Goal: Transaction & Acquisition: Purchase product/service

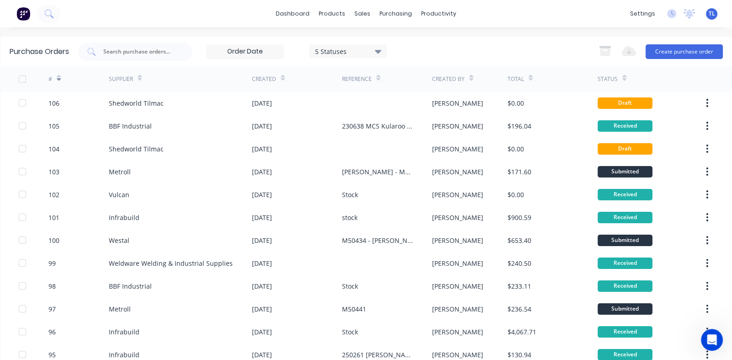
scroll to position [1, 0]
click at [391, 16] on div "purchasing" at bounding box center [396, 14] width 42 height 14
click at [411, 42] on div "Purchase Orders" at bounding box center [422, 44] width 48 height 8
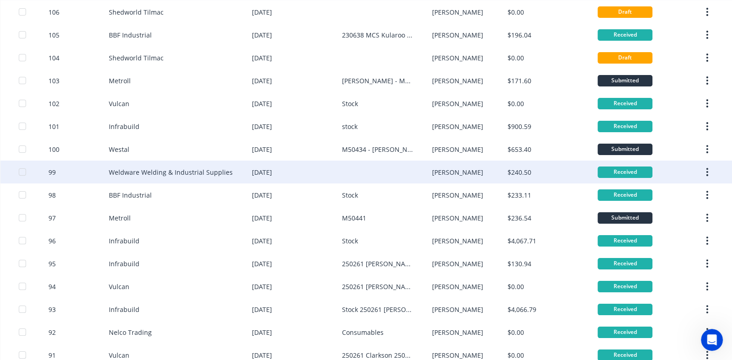
scroll to position [182, 0]
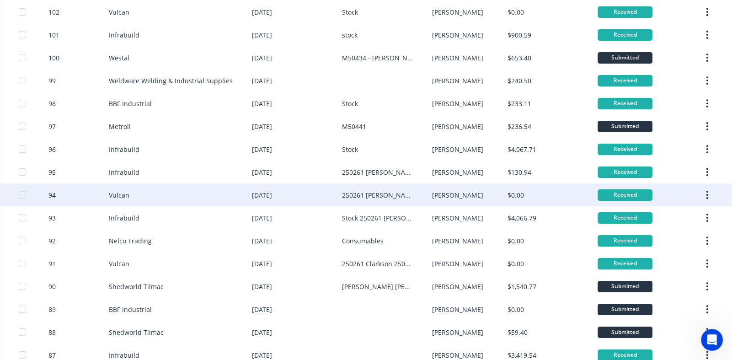
click at [176, 195] on div "Vulcan" at bounding box center [180, 194] width 143 height 23
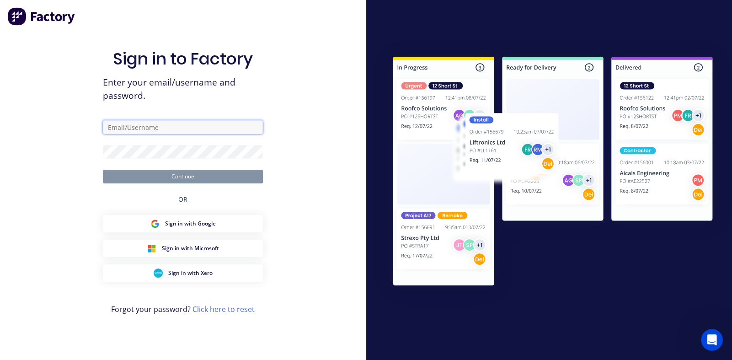
click at [188, 126] on input "text" at bounding box center [183, 127] width 160 height 14
type input "[PERSON_NAME][EMAIL_ADDRESS][PERSON_NAME][DOMAIN_NAME]"
click at [180, 124] on input "text" at bounding box center [183, 127] width 160 height 14
type input "[PERSON_NAME][EMAIL_ADDRESS][PERSON_NAME][DOMAIN_NAME]"
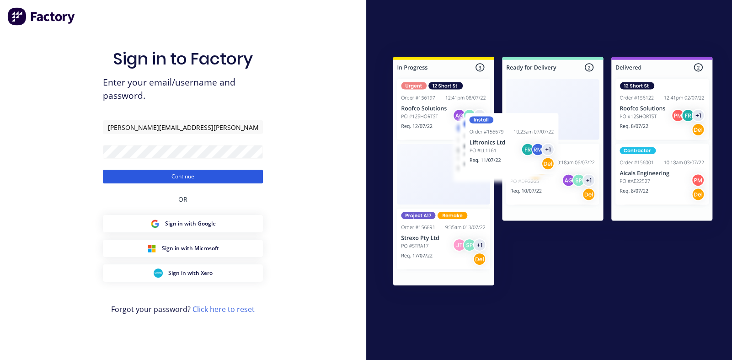
click at [195, 176] on button "Continue" at bounding box center [183, 177] width 160 height 14
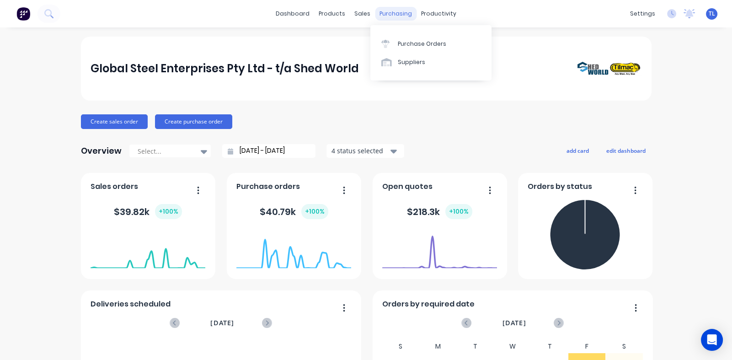
click at [387, 13] on div "purchasing" at bounding box center [396, 14] width 42 height 14
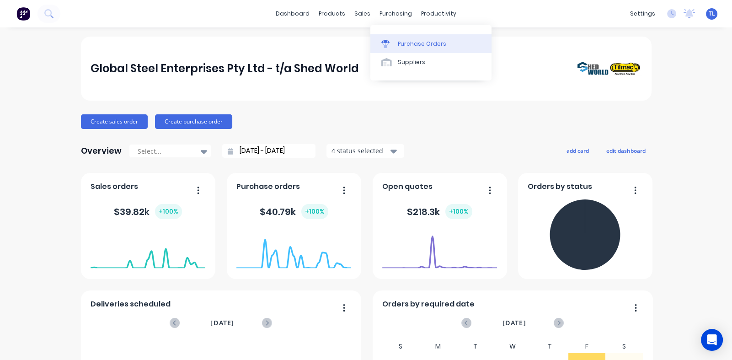
click at [404, 42] on div "Purchase Orders" at bounding box center [422, 44] width 48 height 8
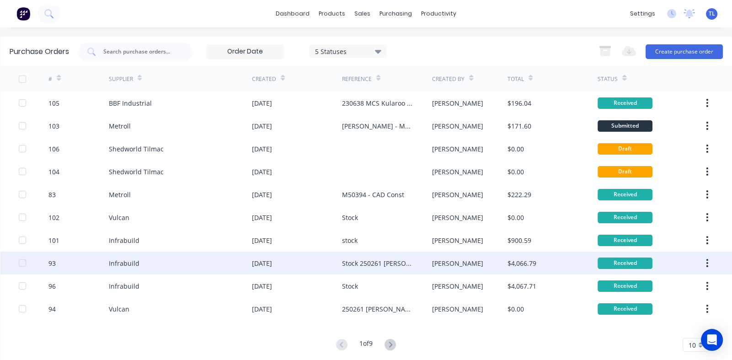
click at [268, 259] on div "[DATE]" at bounding box center [262, 263] width 20 height 10
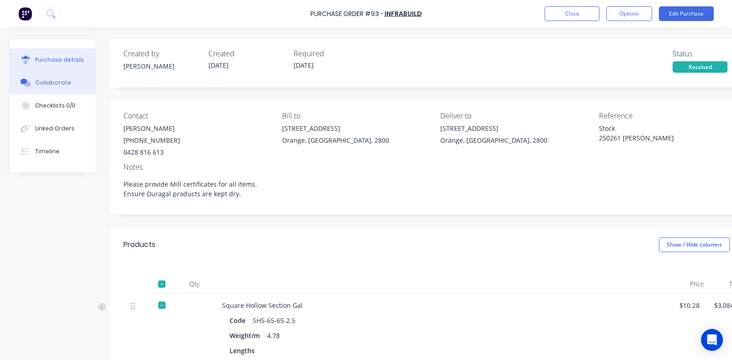
click at [47, 84] on div "Collaborate" at bounding box center [53, 83] width 36 height 8
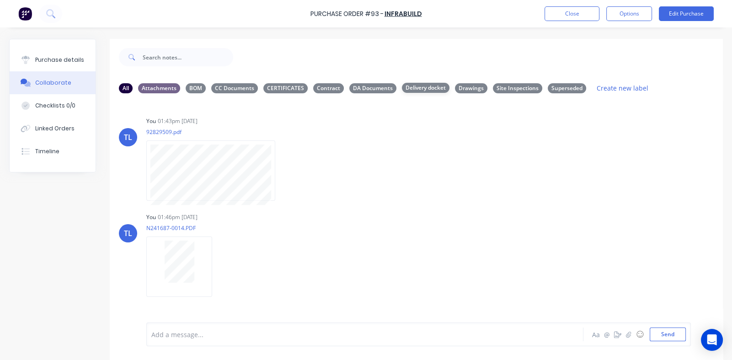
click at [417, 85] on div "Delivery docket" at bounding box center [426, 88] width 48 height 10
click at [279, 88] on div "CERTIFICATES" at bounding box center [285, 88] width 44 height 10
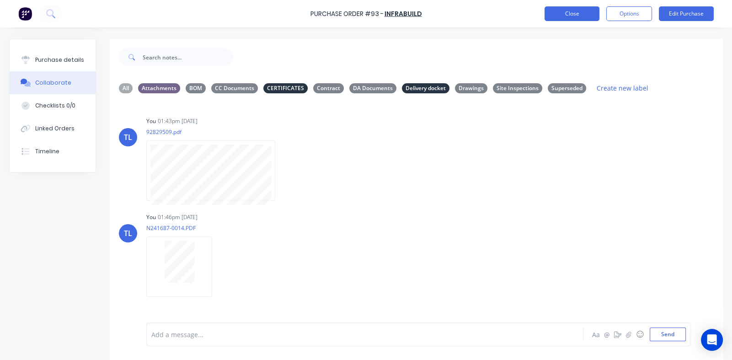
click at [567, 14] on button "Close" at bounding box center [571, 13] width 55 height 15
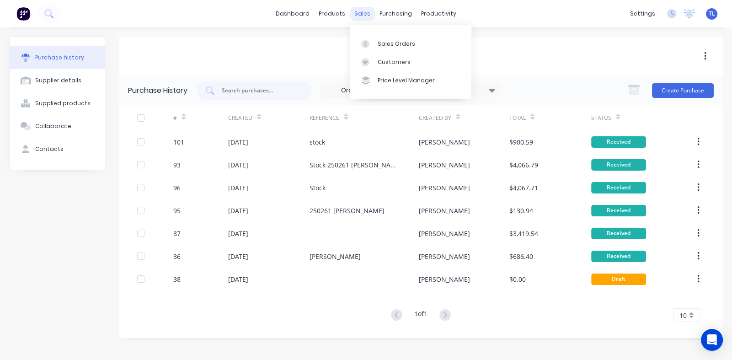
click at [359, 13] on div "sales" at bounding box center [362, 14] width 25 height 14
click at [401, 45] on div "Sales Orders" at bounding box center [395, 44] width 37 height 8
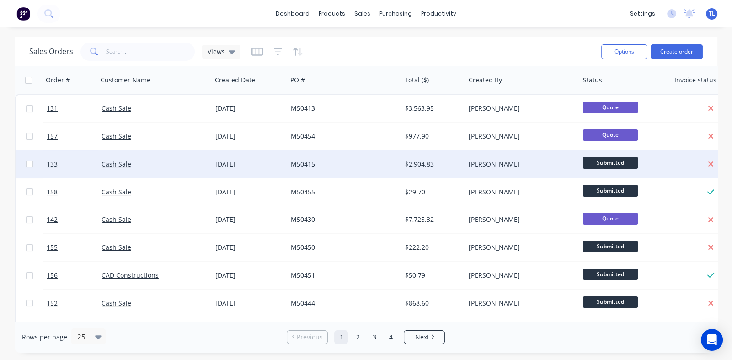
click at [295, 165] on div "M50415" at bounding box center [341, 163] width 101 height 9
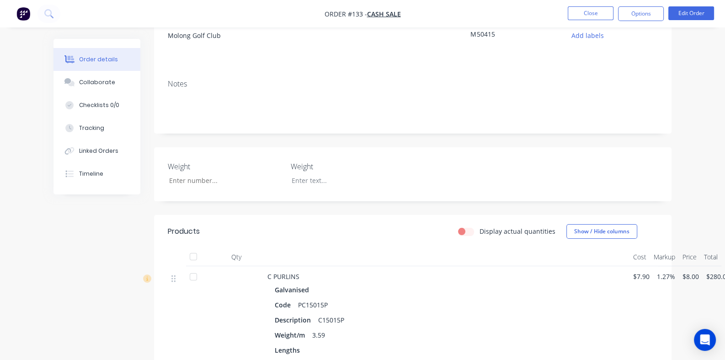
scroll to position [12, 0]
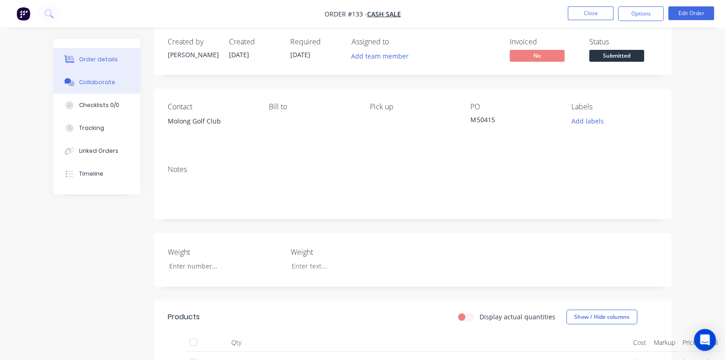
click at [79, 81] on div "Collaborate" at bounding box center [97, 82] width 36 height 8
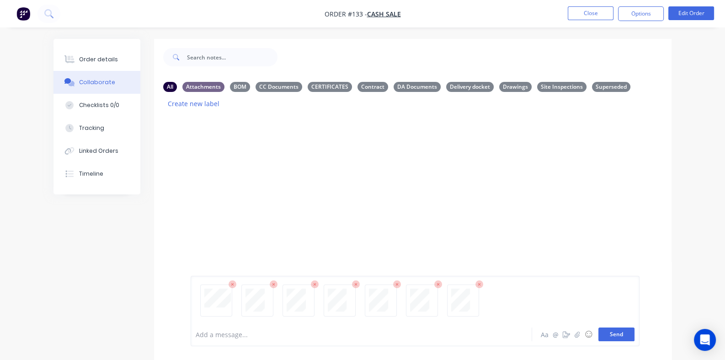
click at [634, 333] on button "Send" at bounding box center [616, 334] width 36 height 14
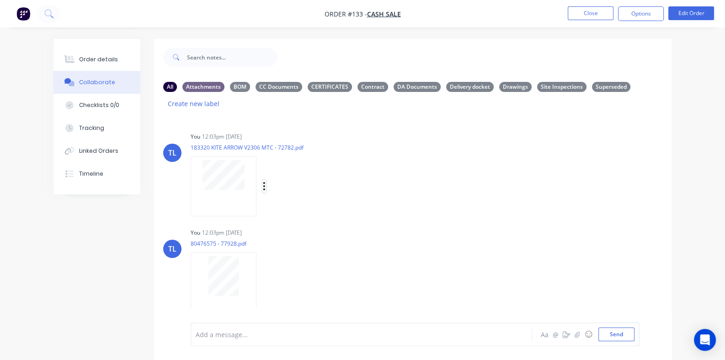
click at [263, 182] on icon "button" at bounding box center [264, 186] width 2 height 8
click at [273, 180] on button "Labels" at bounding box center [324, 190] width 103 height 21
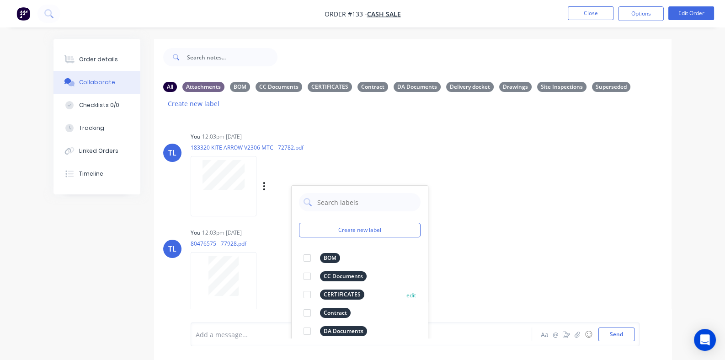
click at [298, 285] on div at bounding box center [307, 294] width 18 height 18
click at [462, 226] on div "TL You 12:03pm 15/08/25 80476575 - 77928.pdf Labels Download Delete" at bounding box center [412, 267] width 517 height 82
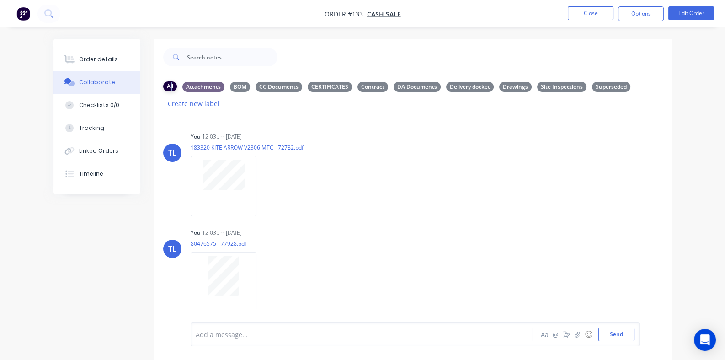
click at [163, 86] on div "All" at bounding box center [170, 86] width 14 height 10
click at [308, 90] on div "CERTIFICATES" at bounding box center [330, 86] width 44 height 10
click at [182, 87] on div "Attachments" at bounding box center [203, 86] width 42 height 10
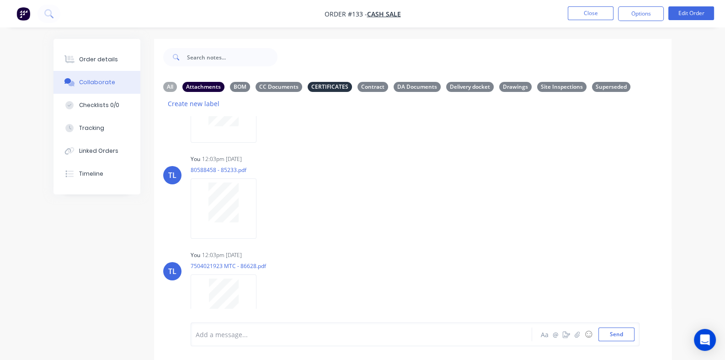
scroll to position [458, 0]
click at [393, 87] on div "DA Documents" at bounding box center [416, 86] width 47 height 10
click at [182, 88] on div "Attachments" at bounding box center [203, 86] width 42 height 10
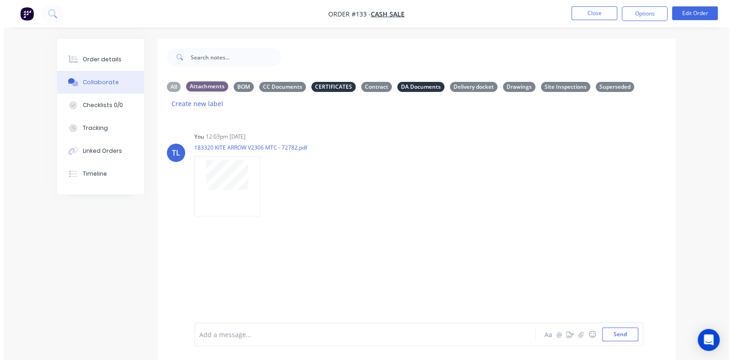
scroll to position [0, 0]
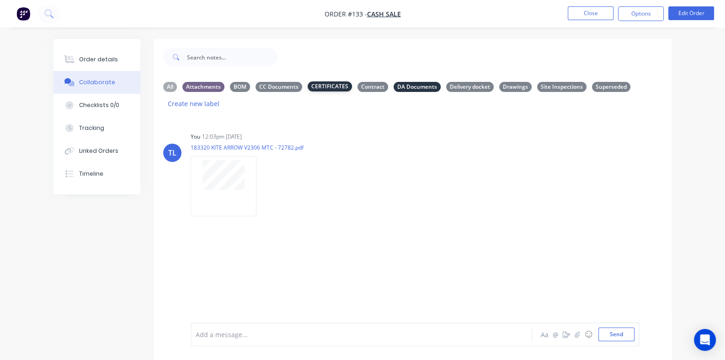
click at [308, 90] on div "CERTIFICATES" at bounding box center [330, 86] width 44 height 10
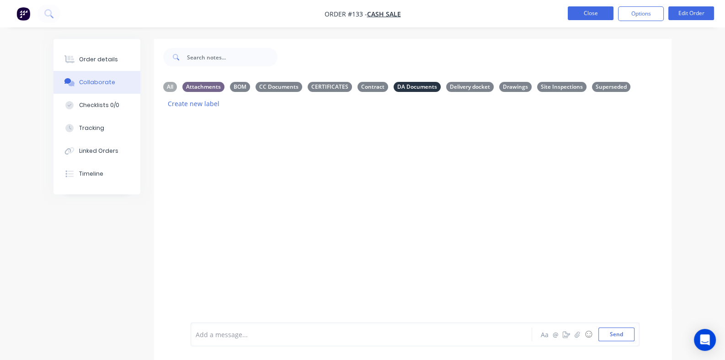
click at [588, 13] on button "Close" at bounding box center [591, 13] width 46 height 14
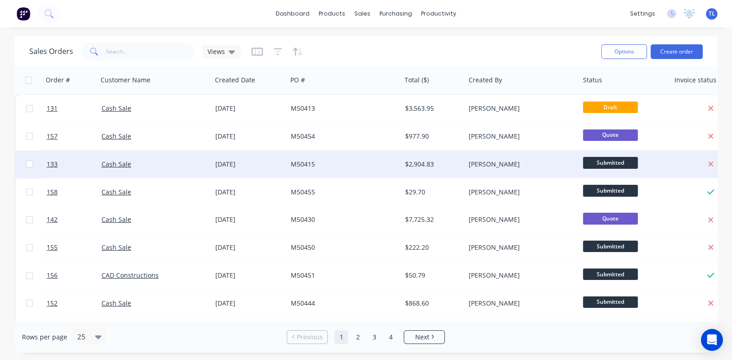
click at [299, 163] on div "M50415" at bounding box center [341, 163] width 101 height 9
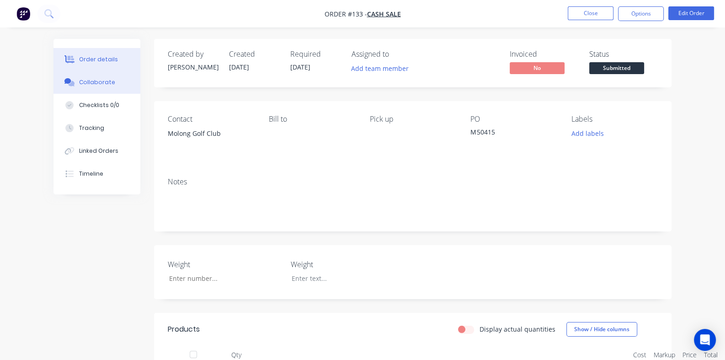
click at [79, 80] on div "Collaborate" at bounding box center [97, 82] width 36 height 8
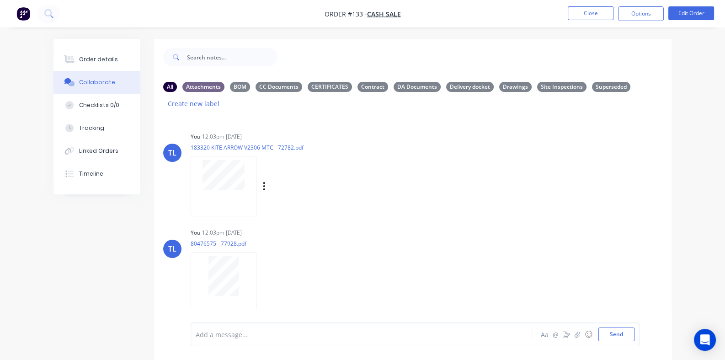
click at [260, 180] on div "Labels Download Delete" at bounding box center [311, 186] width 103 height 13
click at [263, 181] on icon "button" at bounding box center [264, 186] width 3 height 11
click at [273, 222] on button "Delete" at bounding box center [324, 231] width 103 height 21
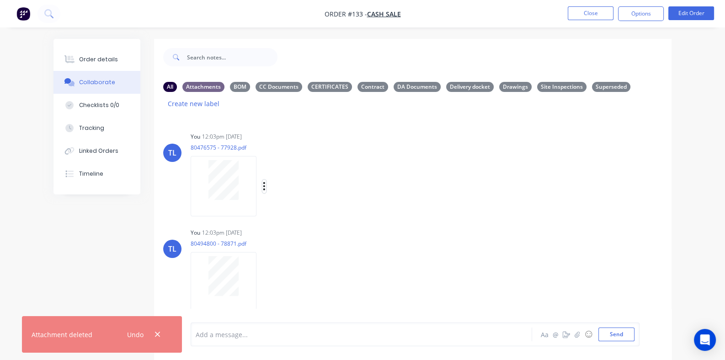
click at [263, 181] on icon "button" at bounding box center [264, 186] width 3 height 11
click at [273, 221] on button "Delete" at bounding box center [324, 231] width 103 height 21
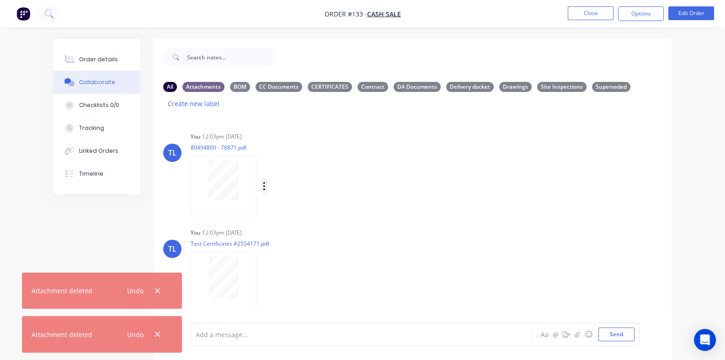
click at [263, 182] on icon "button" at bounding box center [264, 186] width 2 height 8
click at [273, 221] on button "Delete" at bounding box center [324, 231] width 103 height 21
click at [263, 181] on icon "button" at bounding box center [264, 186] width 3 height 11
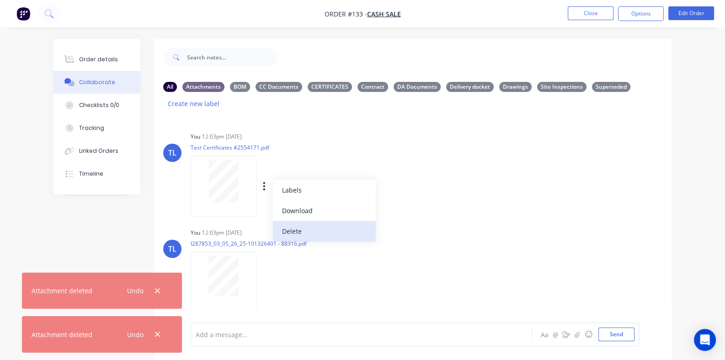
click at [273, 221] on button "Delete" at bounding box center [324, 231] width 103 height 21
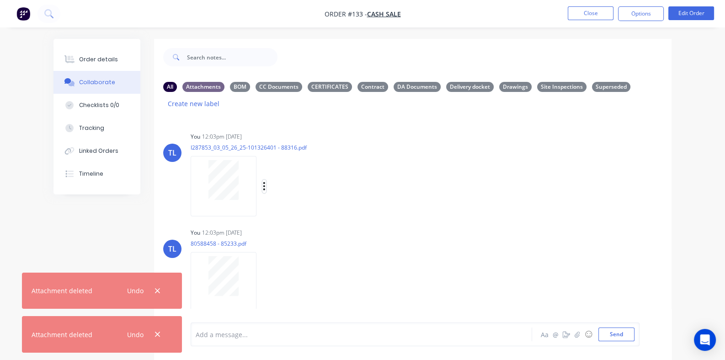
click at [263, 181] on icon "button" at bounding box center [264, 186] width 3 height 11
click at [273, 221] on button "Delete" at bounding box center [324, 231] width 103 height 21
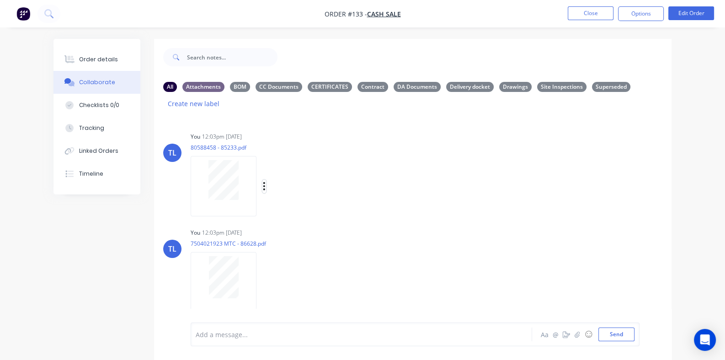
click at [263, 181] on icon "button" at bounding box center [264, 186] width 3 height 11
click at [273, 221] on button "Delete" at bounding box center [324, 231] width 103 height 21
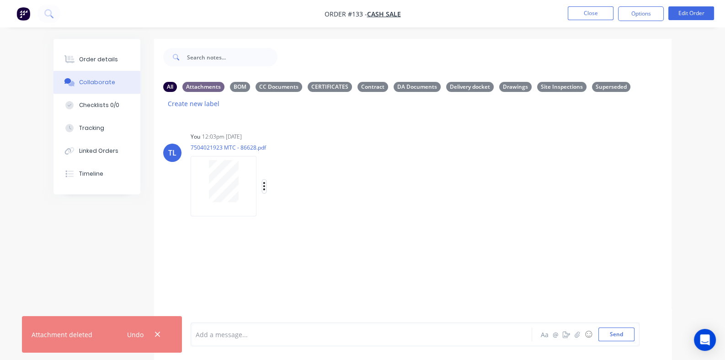
click at [263, 182] on icon "button" at bounding box center [264, 186] width 2 height 8
click at [273, 221] on button "Delete" at bounding box center [324, 231] width 103 height 21
click at [159, 289] on div at bounding box center [412, 227] width 517 height 222
click at [158, 334] on icon "button" at bounding box center [157, 334] width 6 height 8
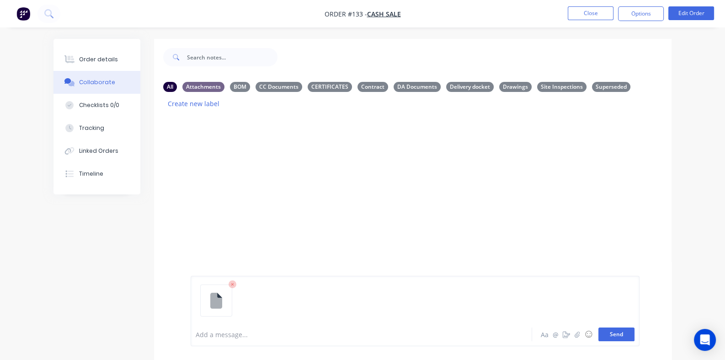
click at [634, 336] on button "Send" at bounding box center [616, 334] width 36 height 14
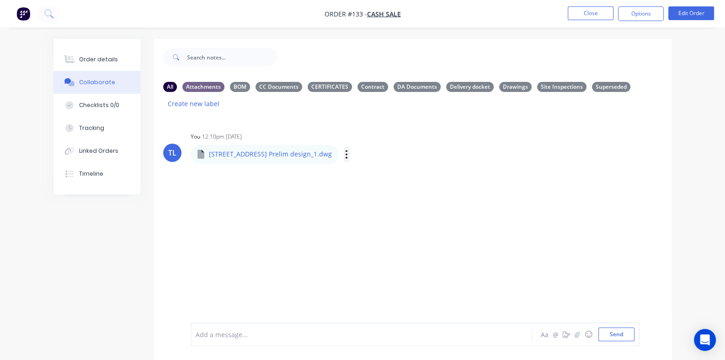
click at [345, 149] on icon "button" at bounding box center [346, 154] width 3 height 11
drag, startPoint x: 327, startPoint y: 160, endPoint x: 311, endPoint y: 161, distance: 15.6
click at [0, 0] on button "Download" at bounding box center [0, 0] width 0 height 0
click at [345, 148] on button "button" at bounding box center [347, 154] width 4 height 13
click at [355, 189] on button "Delete" at bounding box center [406, 199] width 103 height 21
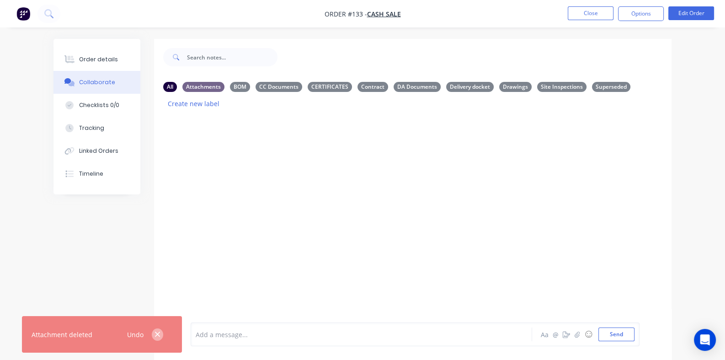
click at [159, 334] on icon "button" at bounding box center [157, 334] width 6 height 8
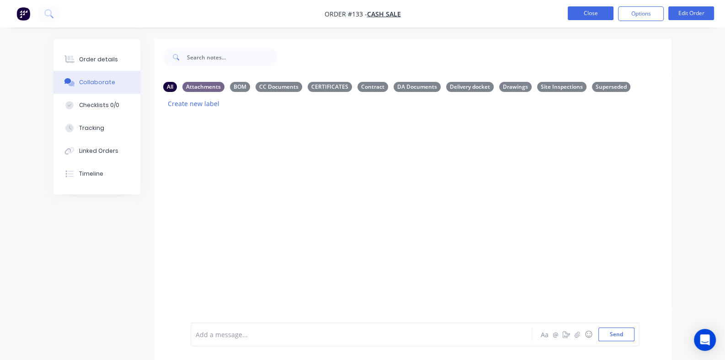
click at [587, 14] on button "Close" at bounding box center [591, 13] width 46 height 14
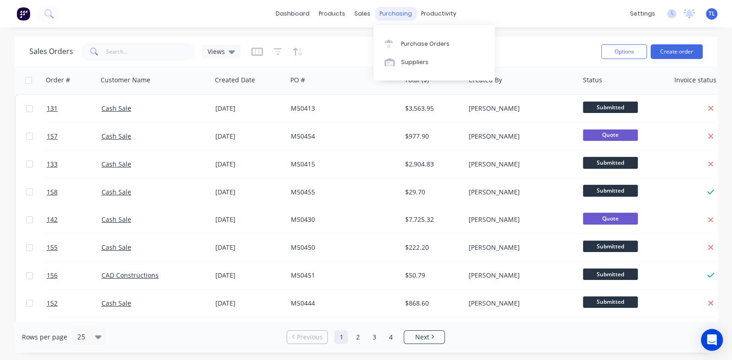
click at [395, 15] on div "purchasing" at bounding box center [396, 14] width 42 height 14
click at [415, 46] on div "Purchase Orders" at bounding box center [425, 44] width 48 height 8
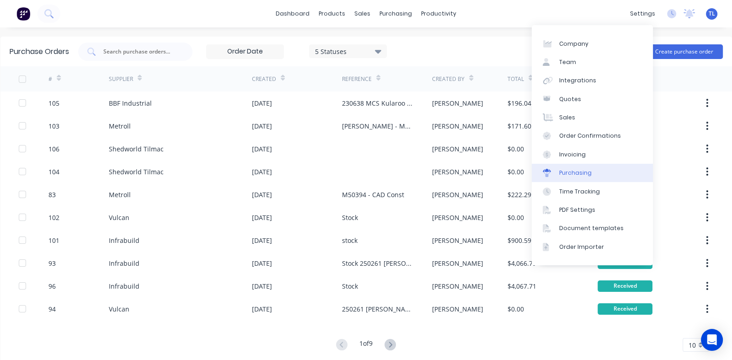
click at [578, 170] on div "Purchasing" at bounding box center [575, 173] width 32 height 8
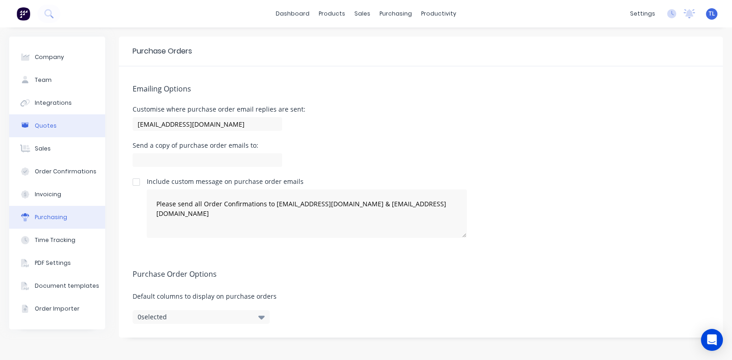
click at [52, 124] on div "Quotes" at bounding box center [46, 126] width 22 height 8
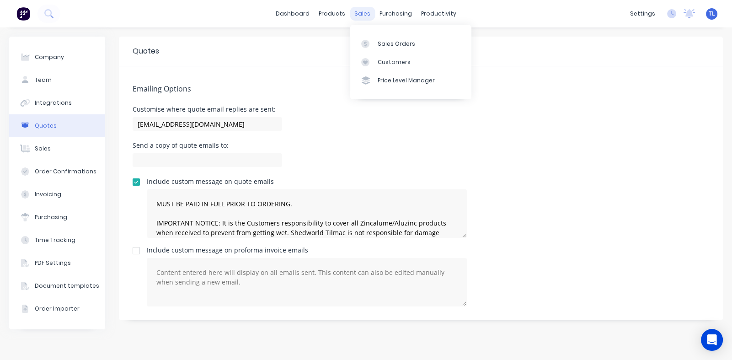
click at [364, 12] on div "sales" at bounding box center [362, 14] width 25 height 14
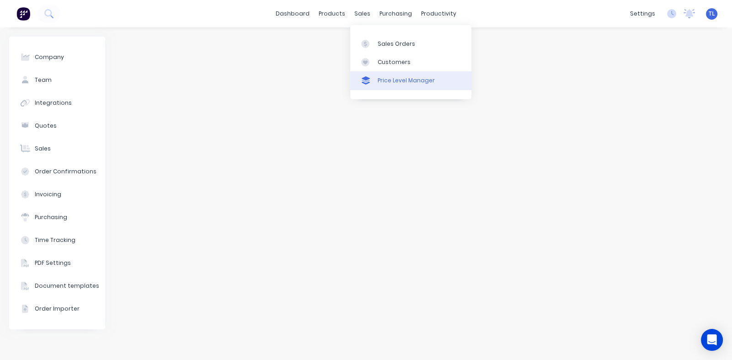
click at [399, 75] on link "Price Level Manager" at bounding box center [410, 80] width 121 height 18
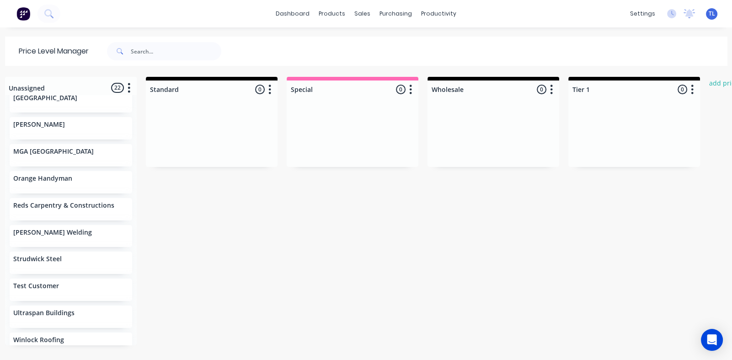
scroll to position [356, 0]
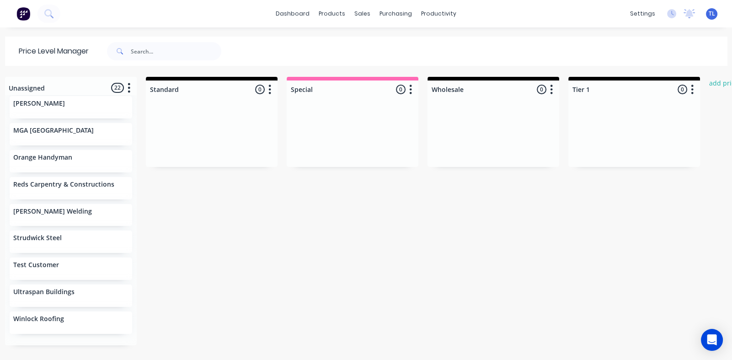
click at [54, 214] on p "Scott Camery Welding" at bounding box center [52, 211] width 79 height 8
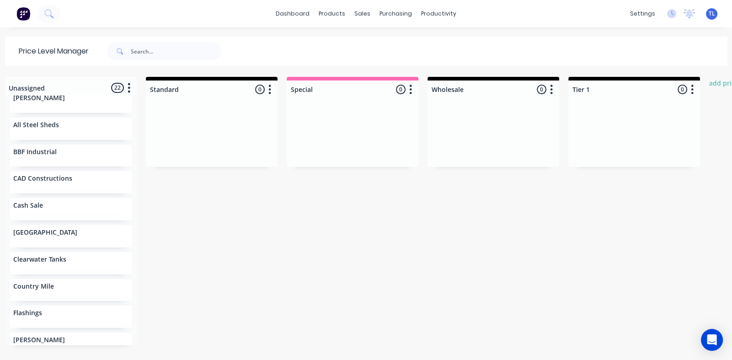
scroll to position [0, 0]
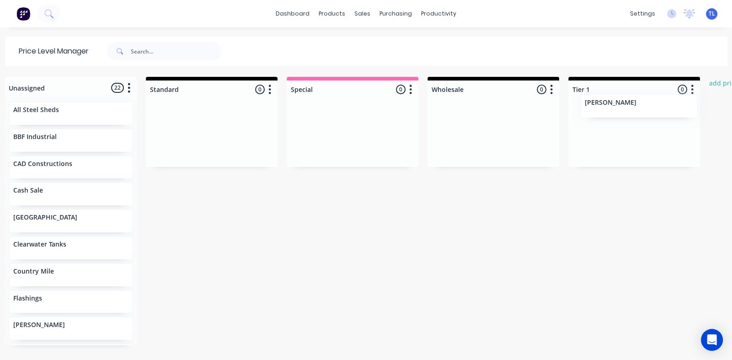
drag, startPoint x: 46, startPoint y: 115, endPoint x: 623, endPoint y: 108, distance: 576.7
click at [623, 108] on div "Unassigned 22 Move all customers Standard Special Wholesale Tier 1 Adam Gersbac…" at bounding box center [365, 218] width 731 height 282
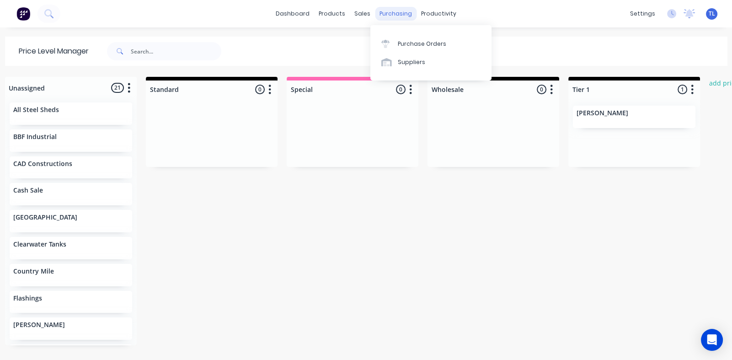
click at [388, 13] on div "purchasing" at bounding box center [396, 14] width 42 height 14
click at [409, 42] on div "Purchase Orders" at bounding box center [422, 44] width 48 height 8
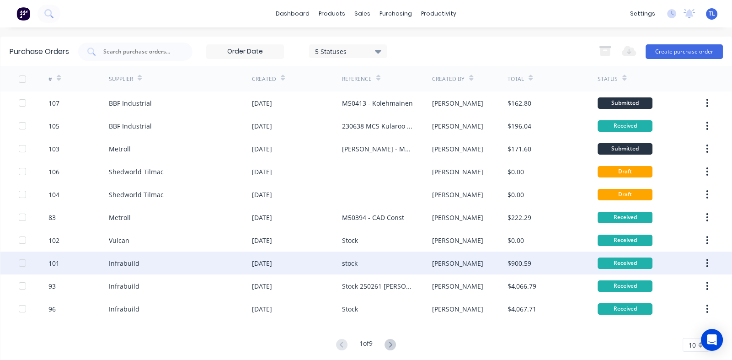
scroll to position [15, 0]
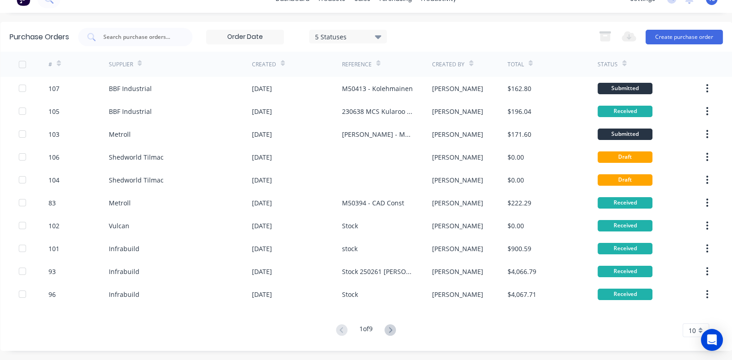
click at [389, 328] on icon at bounding box center [390, 329] width 3 height 5
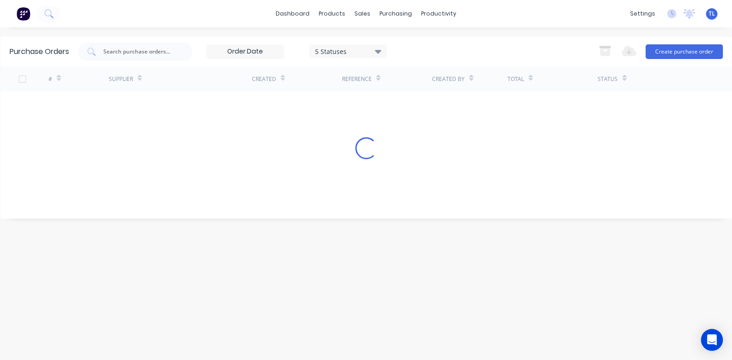
scroll to position [0, 0]
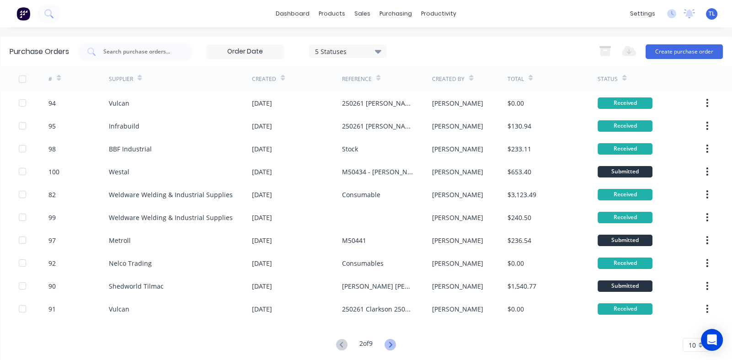
click at [386, 348] on icon at bounding box center [389, 344] width 11 height 11
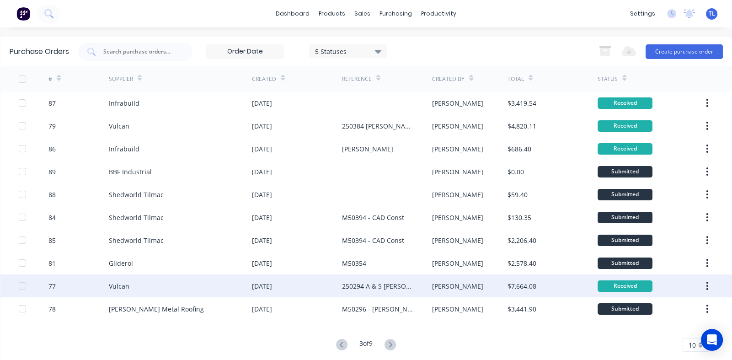
click at [121, 282] on div "Vulcan" at bounding box center [119, 286] width 21 height 10
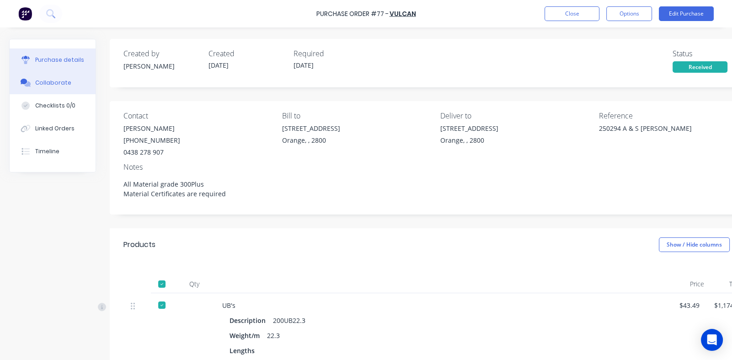
click at [44, 82] on div "Collaborate" at bounding box center [53, 83] width 36 height 8
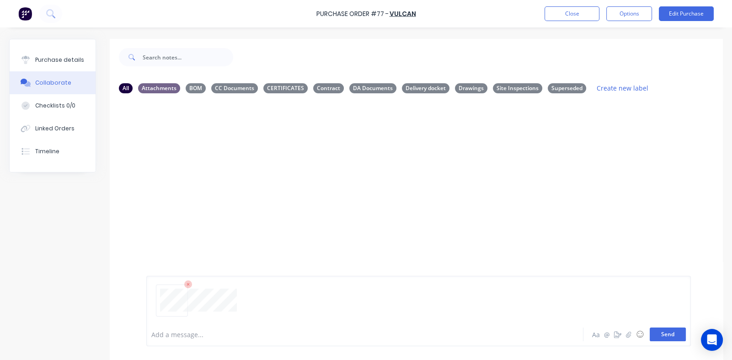
click at [662, 332] on button "Send" at bounding box center [667, 334] width 36 height 14
click at [282, 170] on icon "button" at bounding box center [283, 170] width 2 height 8
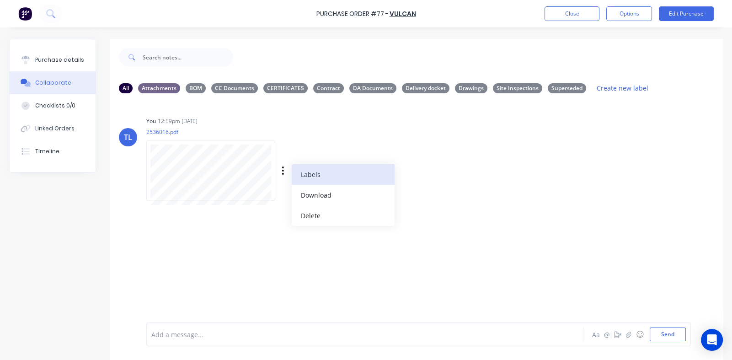
click at [302, 171] on button "Labels" at bounding box center [343, 174] width 103 height 21
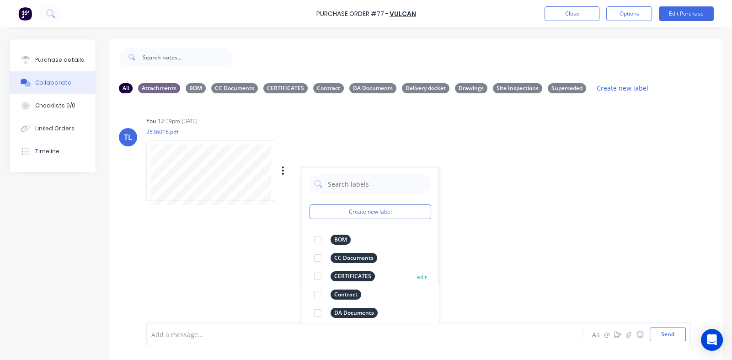
scroll to position [34, 0]
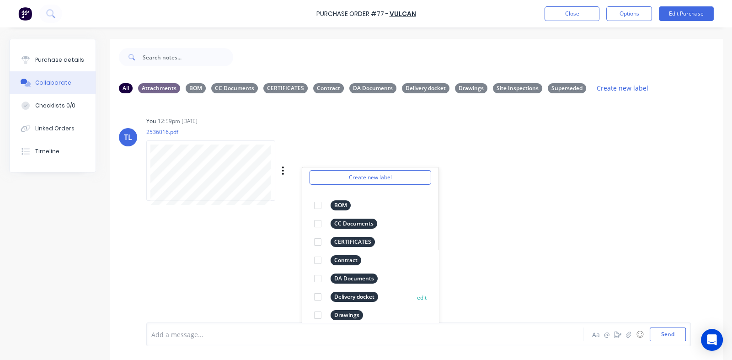
click at [318, 297] on div at bounding box center [317, 296] width 18 height 18
click at [491, 195] on div "TL You 12:59pm 15/08/25 2536016.pdf Labels Download Delete Create new label Del…" at bounding box center [416, 155] width 613 height 82
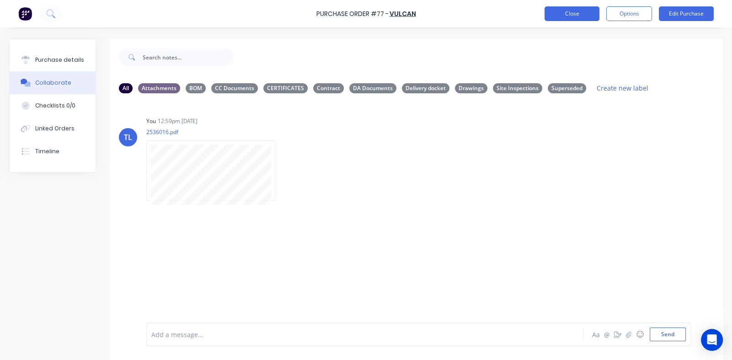
click at [572, 11] on button "Close" at bounding box center [571, 13] width 55 height 15
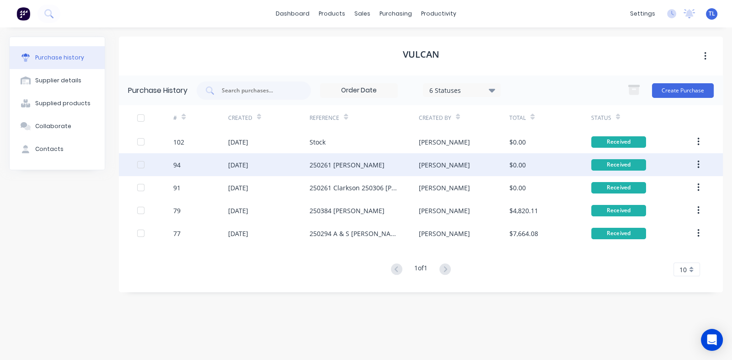
click at [247, 164] on div "[DATE]" at bounding box center [238, 165] width 20 height 10
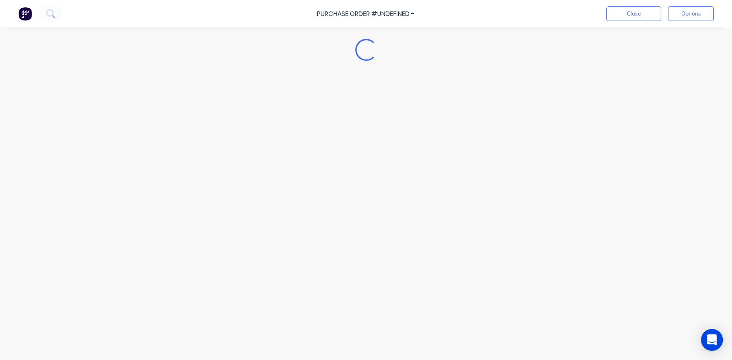
click at [247, 164] on div "Loading..." at bounding box center [366, 166] width 732 height 314
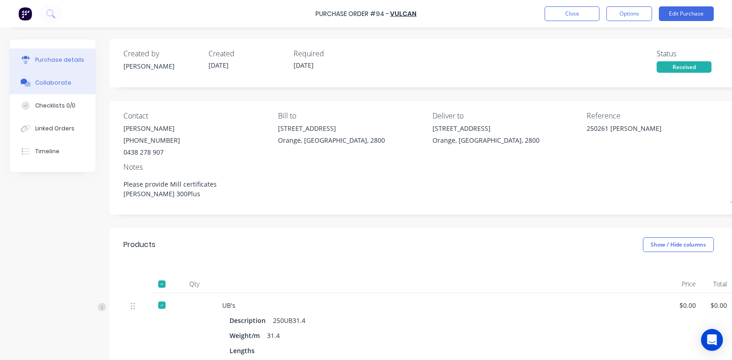
click at [48, 84] on div "Collaborate" at bounding box center [53, 83] width 36 height 8
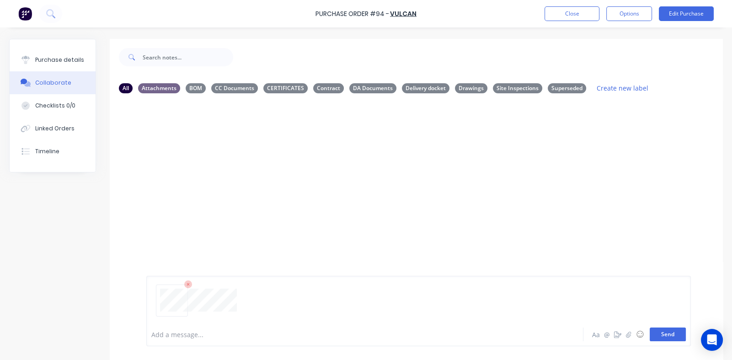
click at [658, 332] on button "Send" at bounding box center [667, 334] width 36 height 14
click at [284, 169] on button "button" at bounding box center [283, 170] width 4 height 13
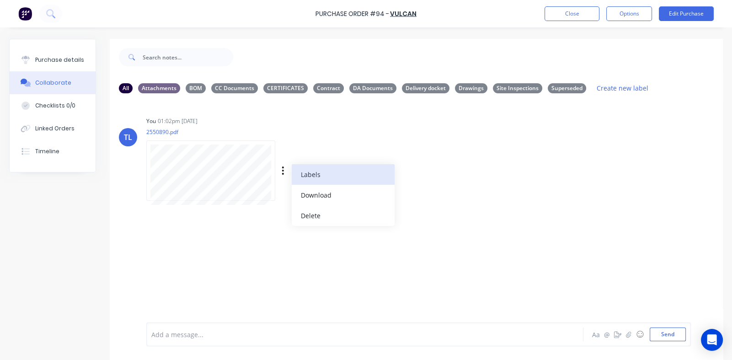
click at [304, 175] on button "Labels" at bounding box center [343, 174] width 103 height 21
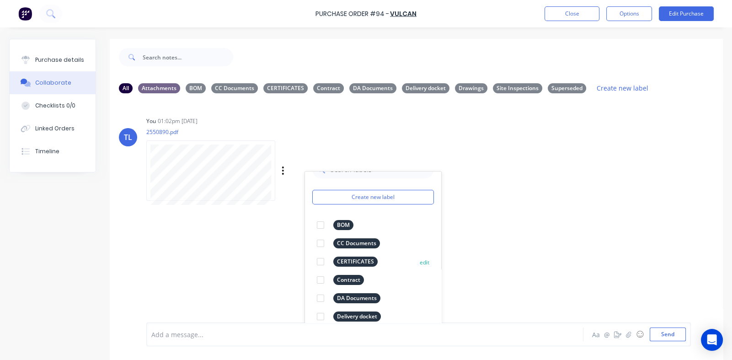
scroll to position [34, 0]
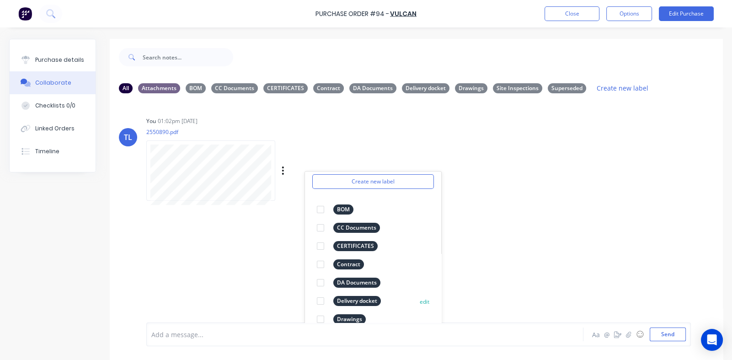
click at [320, 301] on div at bounding box center [320, 301] width 18 height 18
click at [479, 218] on div "TL You 01:02pm 15/08/25 2550890.pdf Labels Download Delete Create new label Del…" at bounding box center [416, 212] width 613 height 222
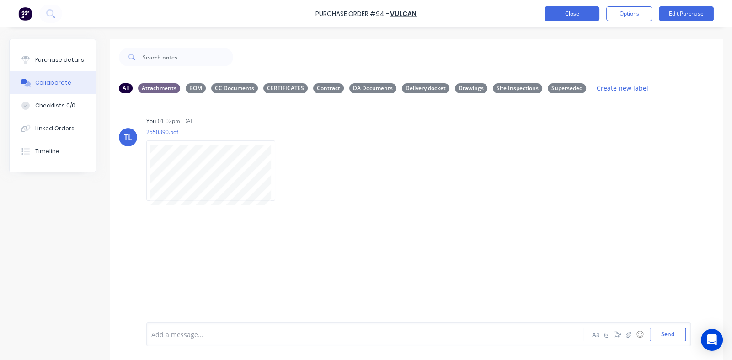
click at [564, 15] on button "Close" at bounding box center [571, 13] width 55 height 15
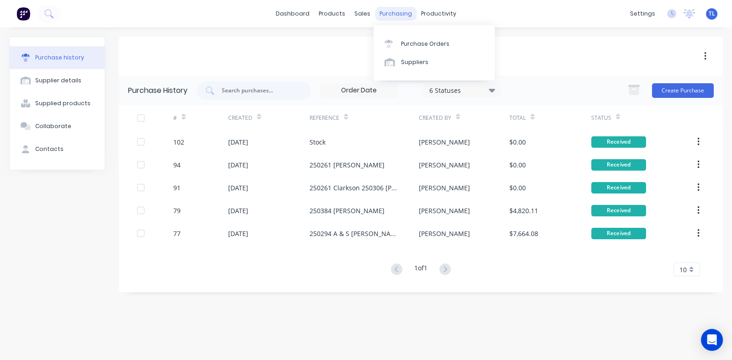
click at [390, 13] on div "purchasing" at bounding box center [396, 14] width 42 height 14
click at [407, 42] on div "Purchase Orders" at bounding box center [425, 44] width 48 height 8
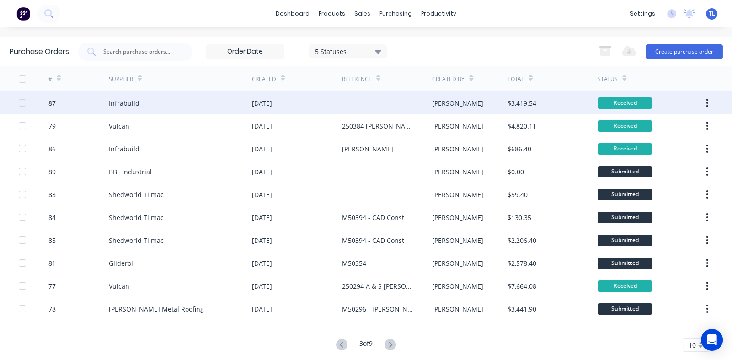
click at [122, 99] on div "Infrabuild" at bounding box center [124, 103] width 31 height 10
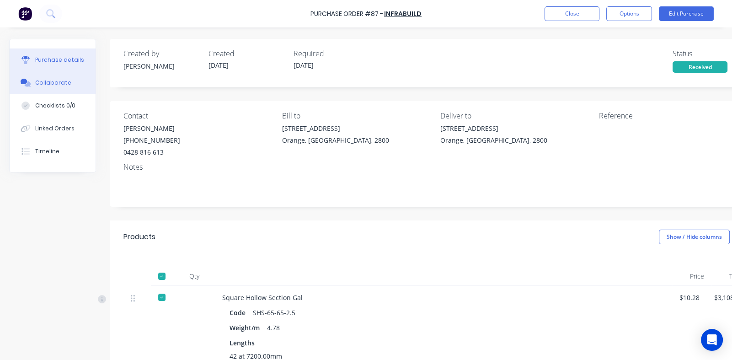
drag, startPoint x: 61, startPoint y: 83, endPoint x: 64, endPoint y: 90, distance: 7.6
click at [61, 82] on div "Collaborate" at bounding box center [53, 83] width 36 height 8
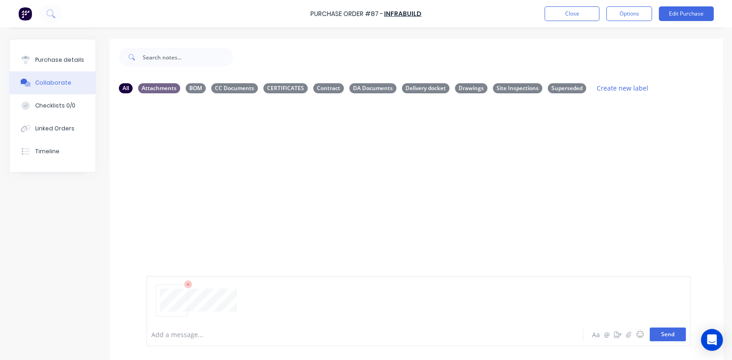
click at [661, 332] on button "Send" at bounding box center [667, 334] width 36 height 14
click at [282, 172] on icon "button" at bounding box center [282, 170] width 3 height 11
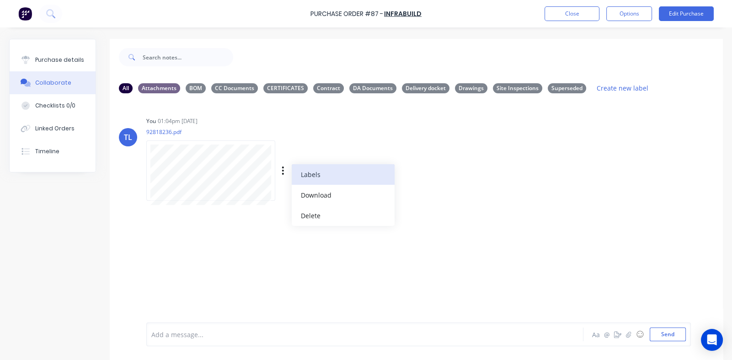
click at [300, 174] on button "Labels" at bounding box center [343, 174] width 103 height 21
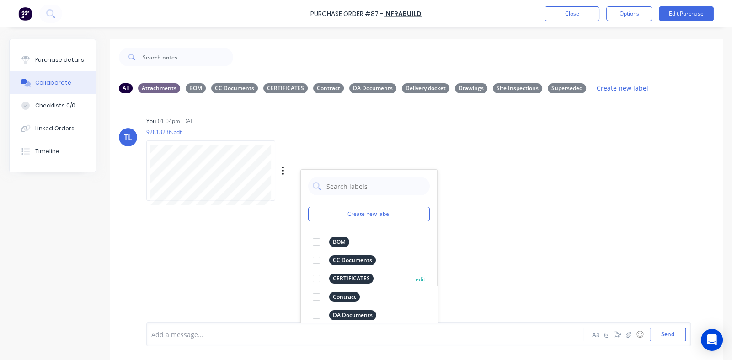
scroll to position [34, 0]
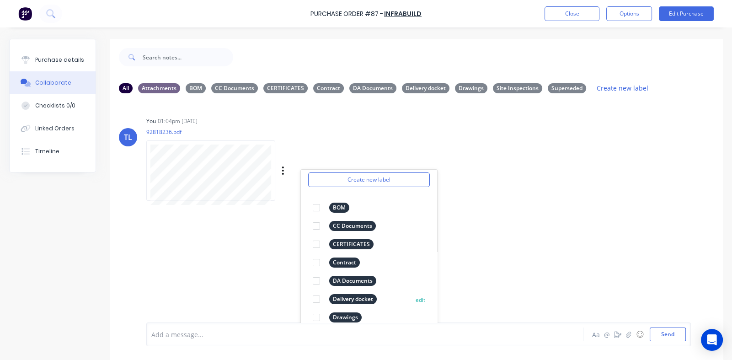
click at [317, 298] on div at bounding box center [316, 299] width 18 height 18
click at [511, 227] on div "TL You 01:04pm 15/08/25 92818236.pdf Labels Download Delete Create new label De…" at bounding box center [416, 212] width 613 height 222
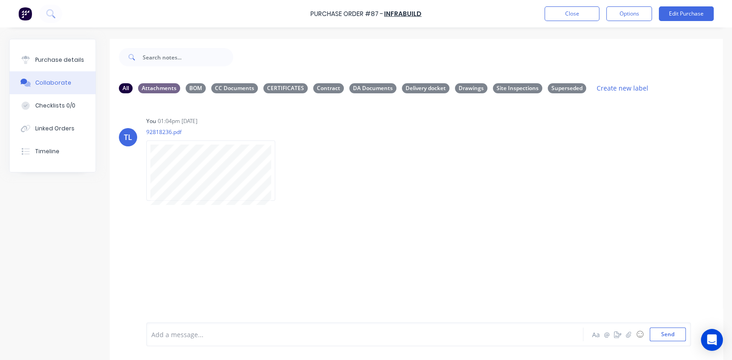
click at [0, 0] on icon "button" at bounding box center [0, 0] width 0 height 0
click at [0, 0] on button "Labels" at bounding box center [0, 0] width 0 height 0
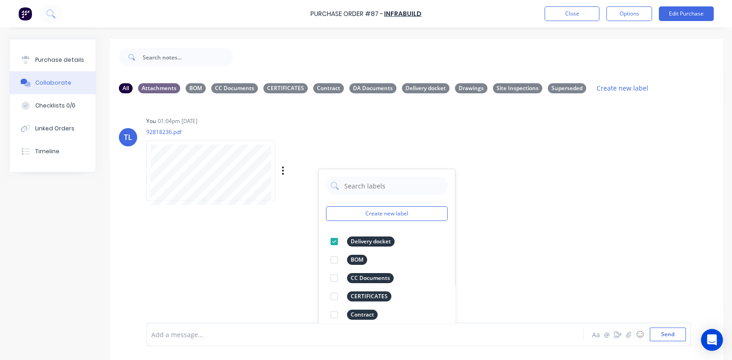
click at [532, 165] on div "TL You 01:04pm 15/08/25 92818236.pdf Labels Download Delete Create new label De…" at bounding box center [416, 155] width 613 height 82
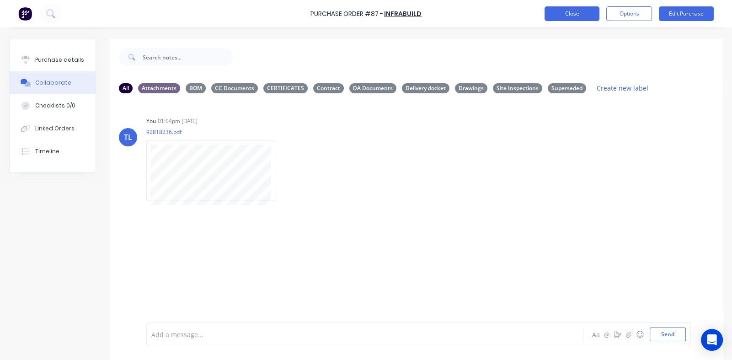
click at [558, 15] on button "Close" at bounding box center [571, 13] width 55 height 15
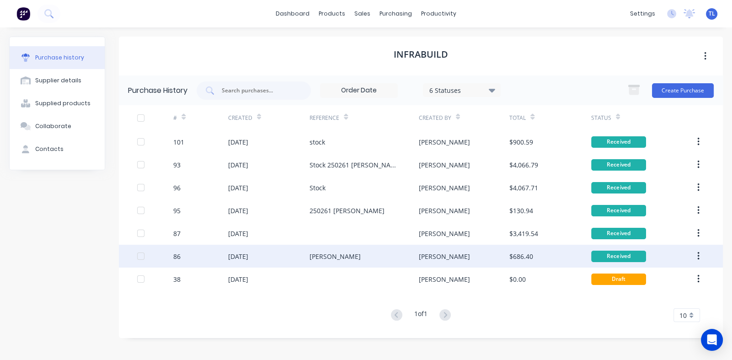
click at [243, 252] on div "[DATE]" at bounding box center [238, 256] width 20 height 10
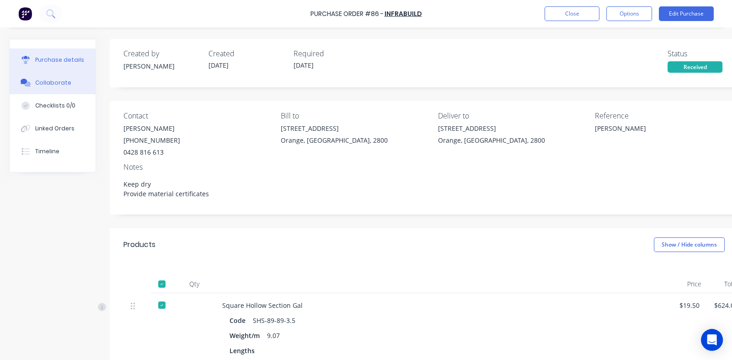
click at [53, 83] on div "Collaborate" at bounding box center [53, 83] width 36 height 8
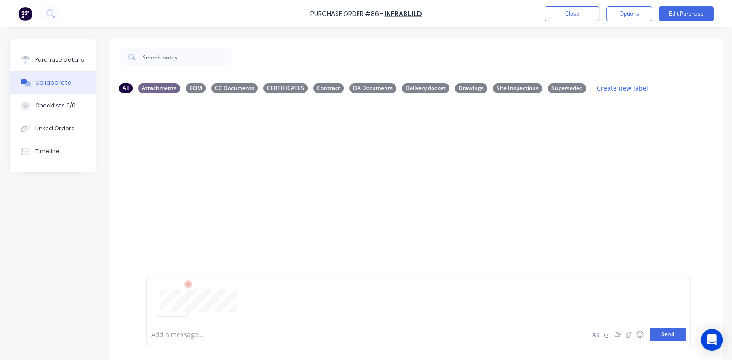
click at [663, 334] on button "Send" at bounding box center [667, 334] width 36 height 14
click at [282, 170] on icon "button" at bounding box center [283, 170] width 2 height 8
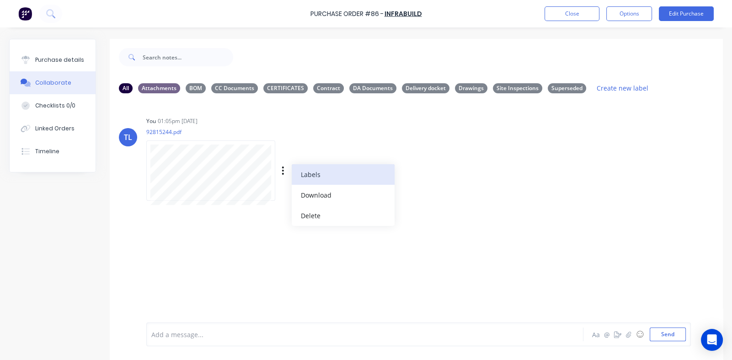
click at [313, 179] on button "Labels" at bounding box center [343, 174] width 103 height 21
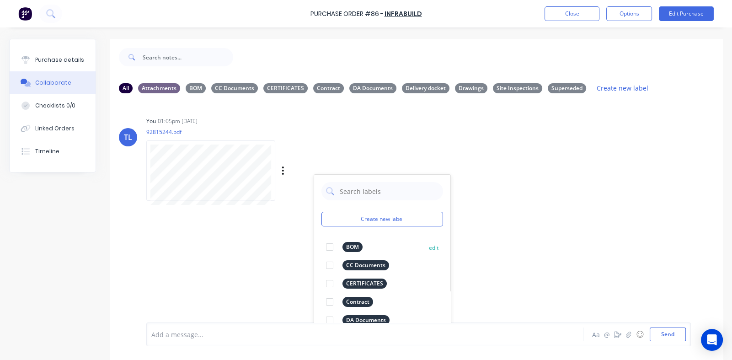
scroll to position [34, 0]
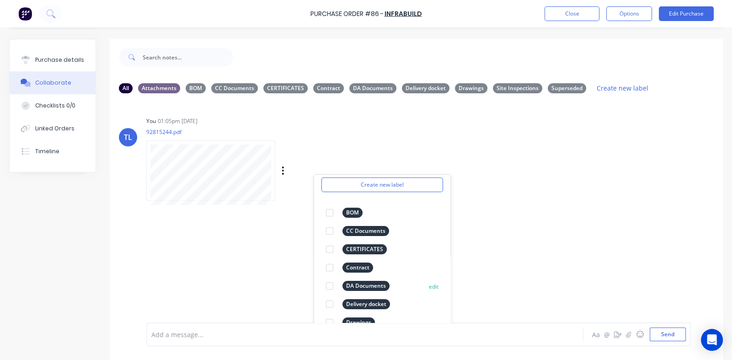
click at [330, 305] on div at bounding box center [329, 304] width 18 height 18
click at [509, 218] on div "TL You 01:05pm 15/08/25 92815244.pdf Labels Download Delete Create new label De…" at bounding box center [416, 212] width 613 height 222
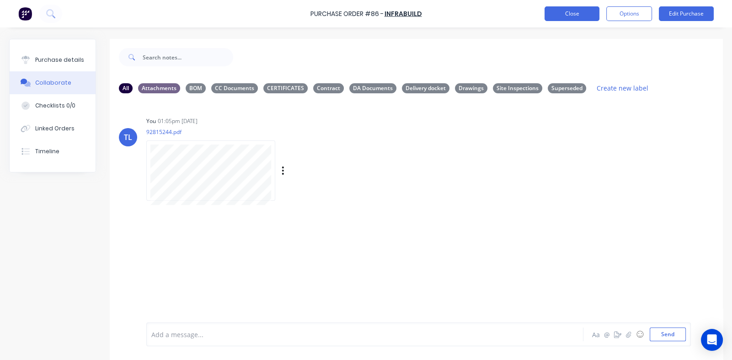
click at [564, 12] on button "Close" at bounding box center [571, 13] width 55 height 15
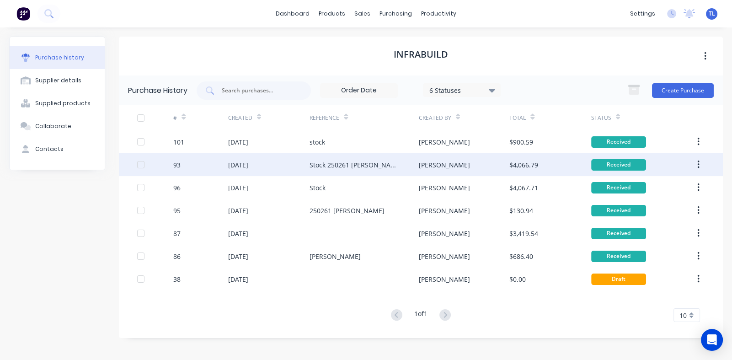
click at [274, 161] on div "[DATE]" at bounding box center [269, 164] width 82 height 23
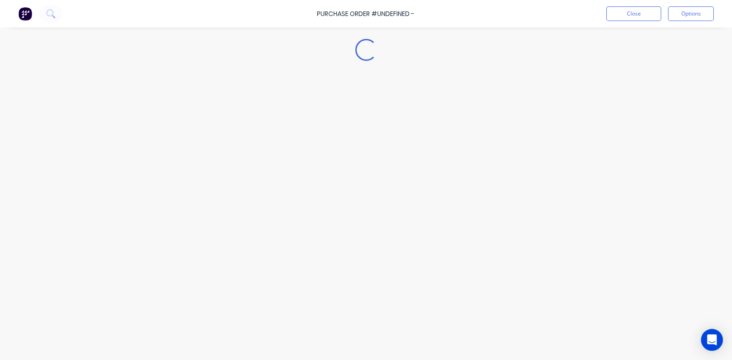
type textarea "x"
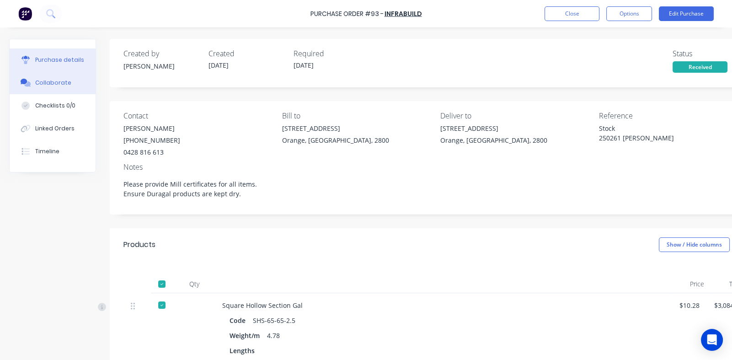
click at [60, 85] on div "Collaborate" at bounding box center [53, 83] width 36 height 8
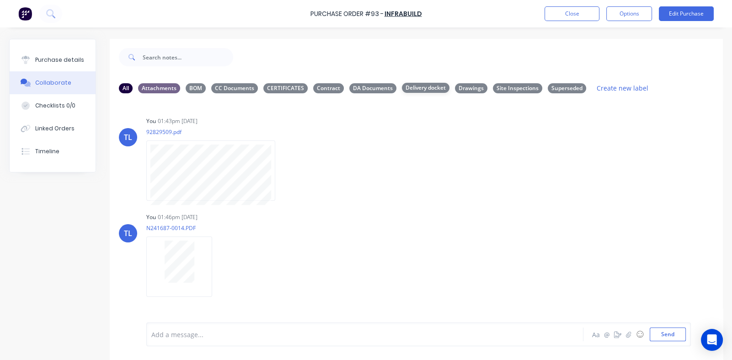
click at [416, 88] on div "Delivery docket" at bounding box center [426, 88] width 48 height 10
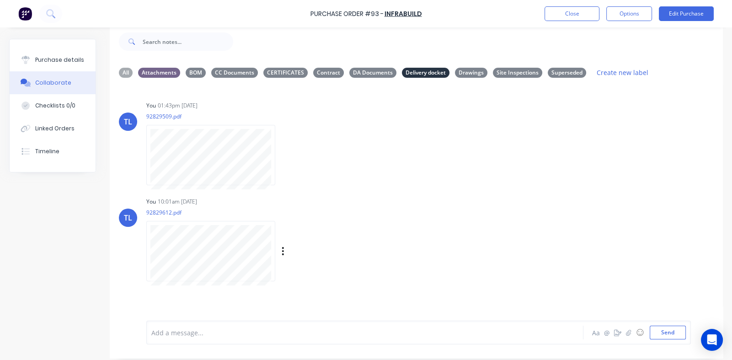
scroll to position [22, 0]
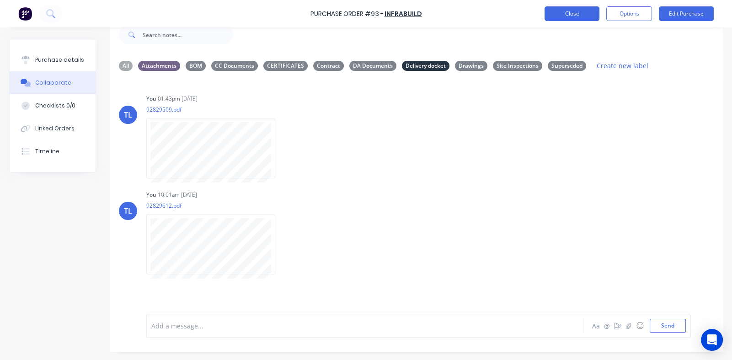
click at [577, 13] on button "Close" at bounding box center [571, 13] width 55 height 15
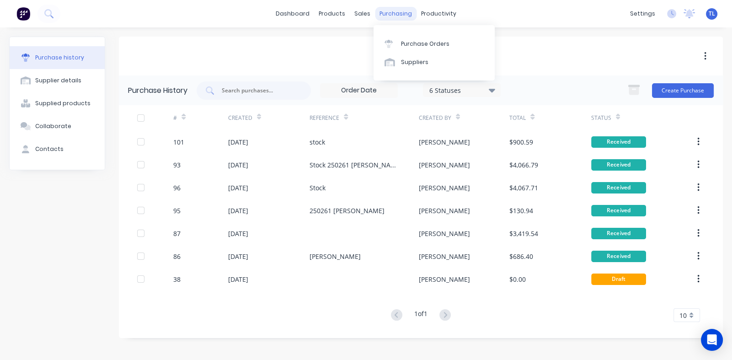
click at [393, 13] on div "purchasing" at bounding box center [396, 14] width 42 height 14
click at [413, 43] on div "Purchase Orders" at bounding box center [425, 44] width 48 height 8
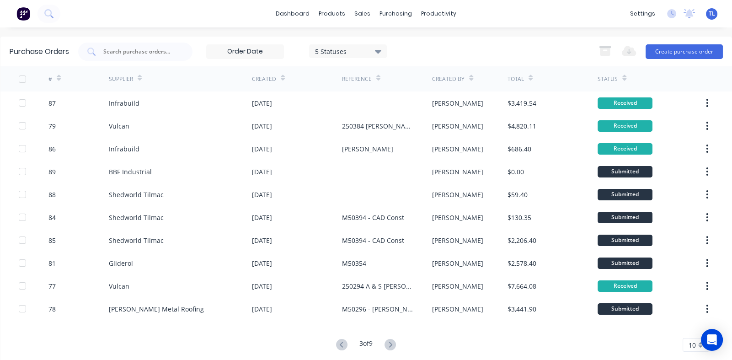
click at [469, 80] on icon at bounding box center [471, 79] width 4 height 3
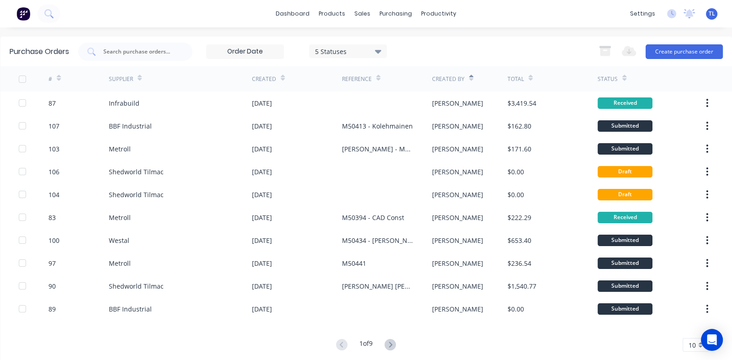
click at [469, 76] on icon at bounding box center [471, 77] width 4 height 7
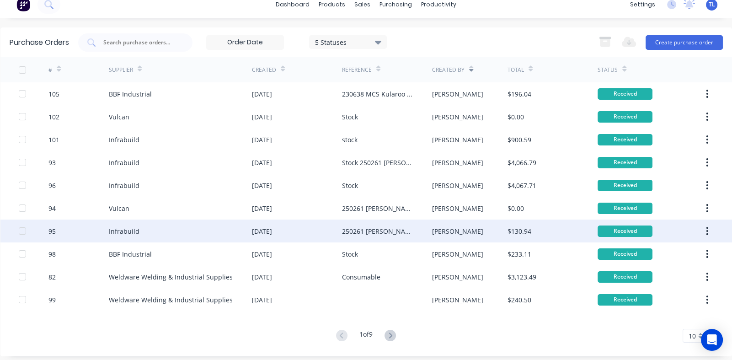
scroll to position [15, 0]
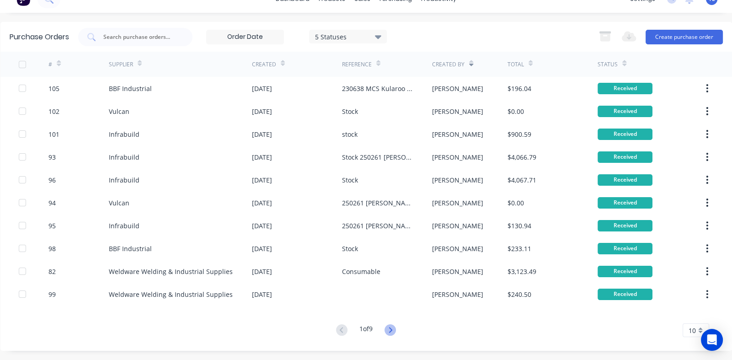
click at [385, 330] on icon at bounding box center [389, 329] width 11 height 11
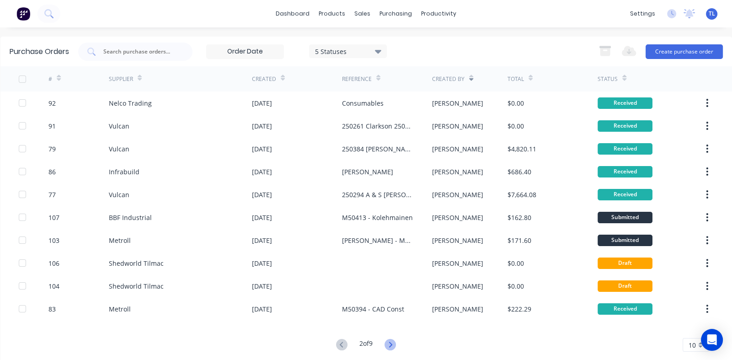
click at [388, 344] on icon at bounding box center [389, 344] width 11 height 11
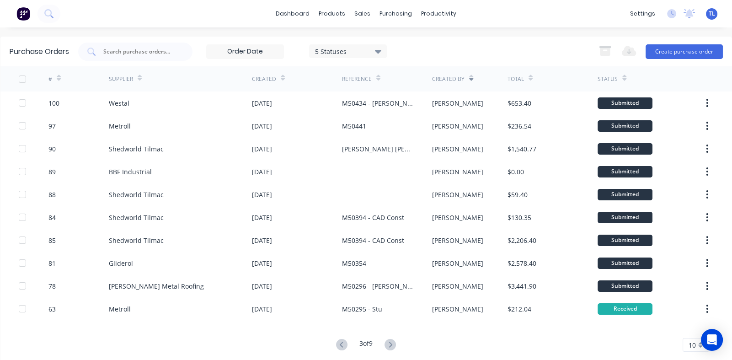
click at [469, 75] on icon at bounding box center [471, 77] width 4 height 7
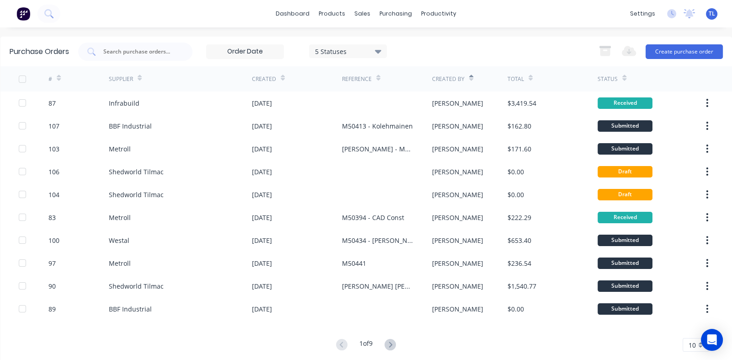
click at [469, 80] on icon at bounding box center [471, 79] width 4 height 3
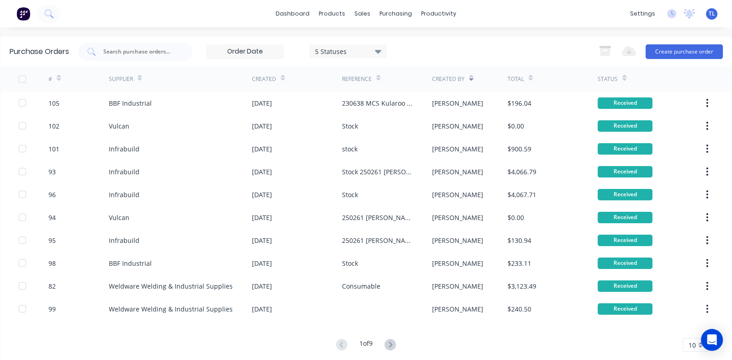
click at [469, 74] on icon at bounding box center [471, 77] width 4 height 7
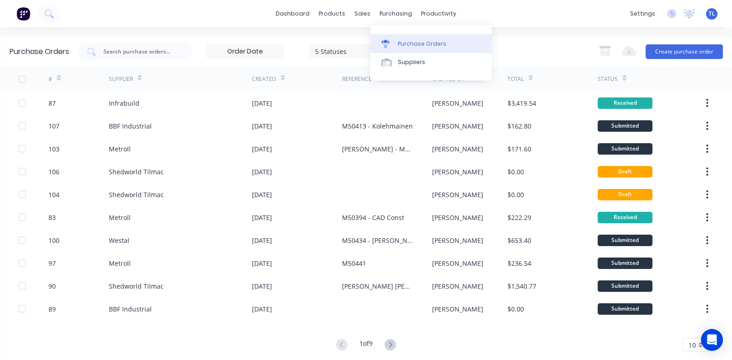
click at [411, 44] on div "Purchase Orders" at bounding box center [422, 44] width 48 height 8
click at [383, 18] on div "purchasing" at bounding box center [396, 14] width 42 height 14
click at [406, 42] on div "Purchase Orders" at bounding box center [422, 44] width 48 height 8
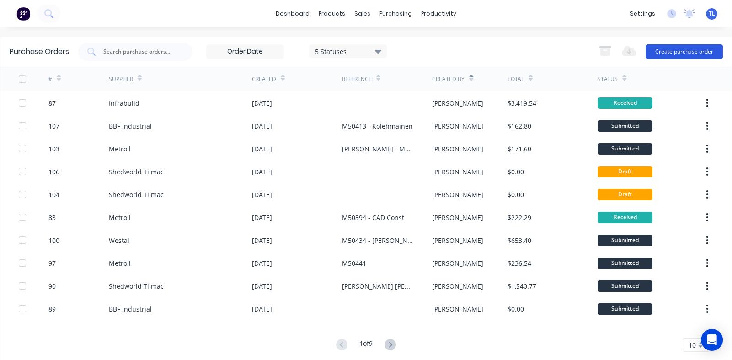
click at [670, 53] on button "Create purchase order" at bounding box center [683, 51] width 77 height 15
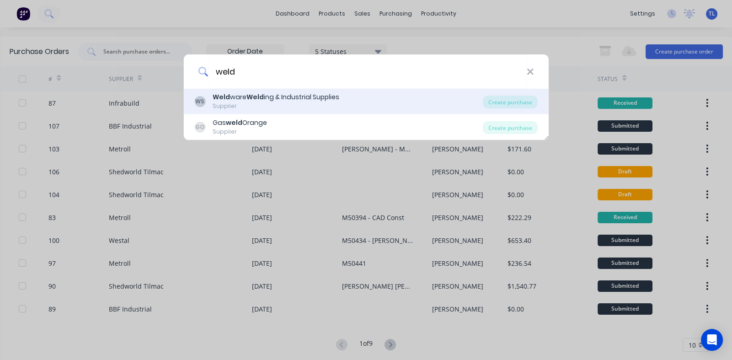
type input "weld"
click at [219, 94] on b "Weld" at bounding box center [220, 96] width 17 height 9
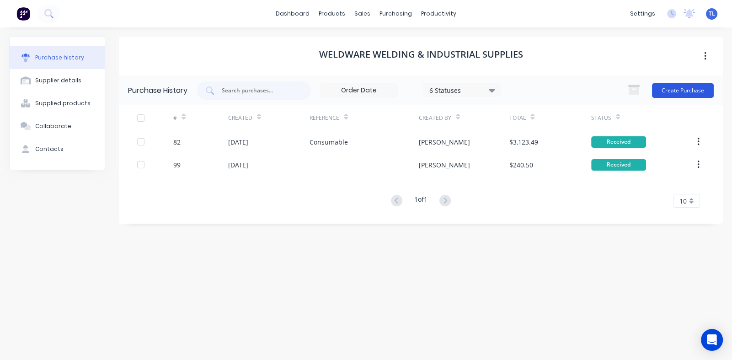
click at [670, 89] on button "Create Purchase" at bounding box center [683, 90] width 62 height 15
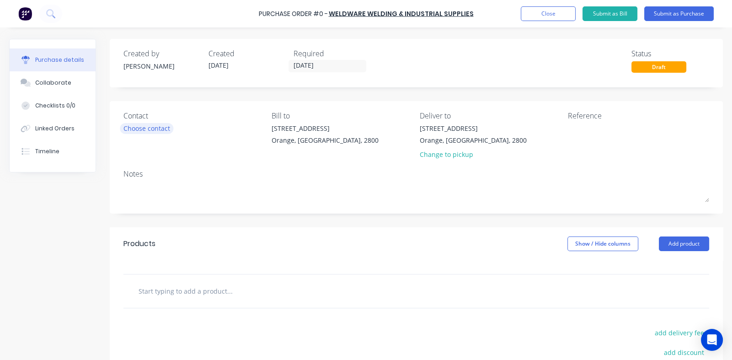
click at [155, 126] on div "Choose contact" at bounding box center [146, 128] width 47 height 10
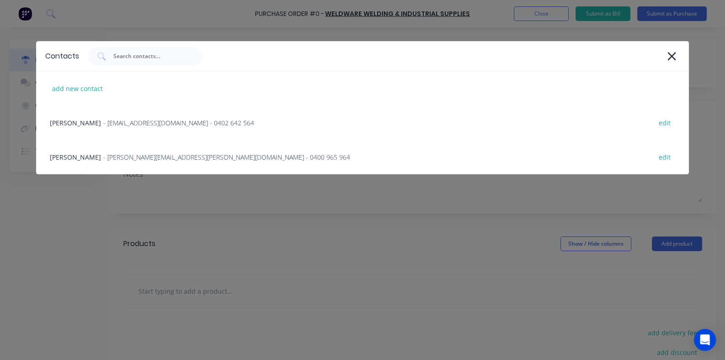
click at [155, 126] on span "- contact@weldware.com.au - 0402 642 564" at bounding box center [178, 123] width 151 height 10
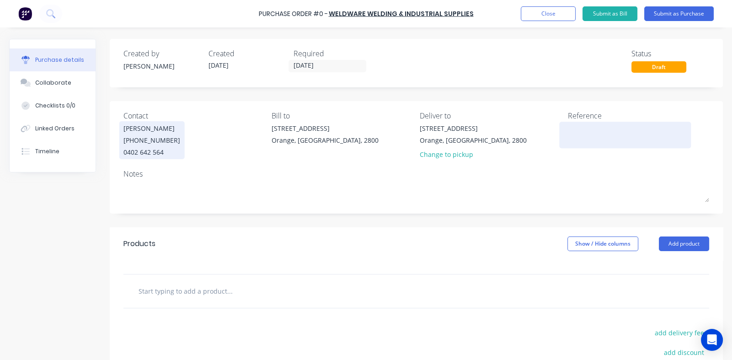
click at [583, 138] on textarea at bounding box center [625, 133] width 114 height 21
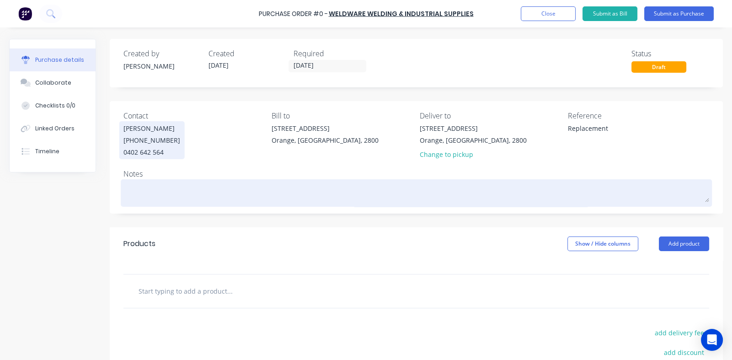
type textarea "Replacement"
type textarea "x"
type textarea "Replacement"
click at [192, 186] on textarea at bounding box center [415, 191] width 585 height 21
type textarea "x"
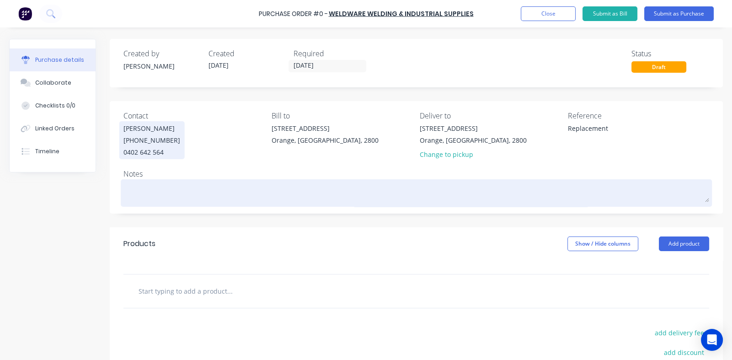
type textarea "I"
type textarea "x"
type textarea "I"
type textarea "x"
type textarea "I w"
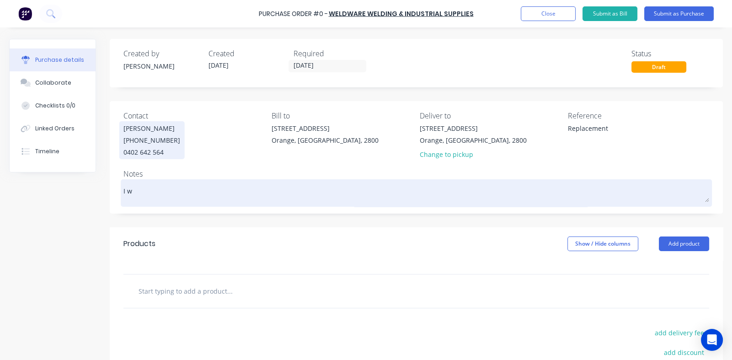
type textarea "x"
type textarea "I wi"
type textarea "x"
type textarea "I wil"
type textarea "x"
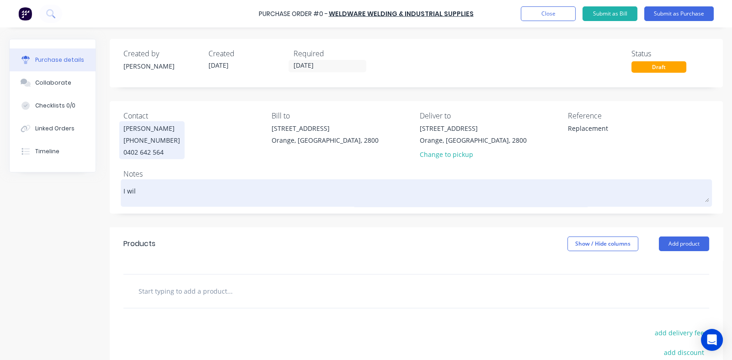
type textarea "I will"
type textarea "x"
type textarea "I will"
type textarea "x"
type textarea "I will c"
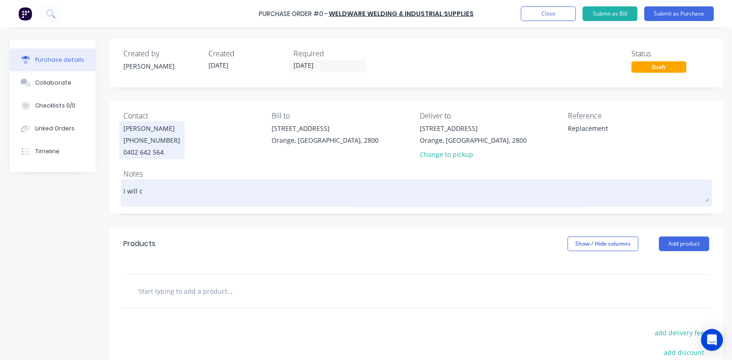
type textarea "x"
type textarea "I will co"
type textarea "x"
type textarea "I will col"
type textarea "x"
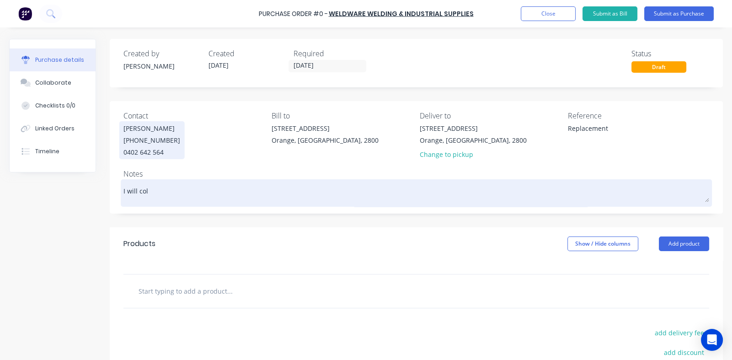
type textarea "I will coll"
type textarea "x"
type textarea "I will colle"
type textarea "x"
type textarea "I will collec"
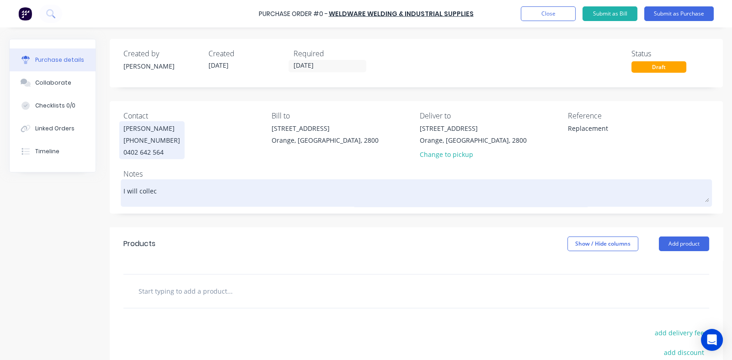
type textarea "x"
type textarea "I will collect"
type textarea "x"
type textarea "I will collect"
type textarea "x"
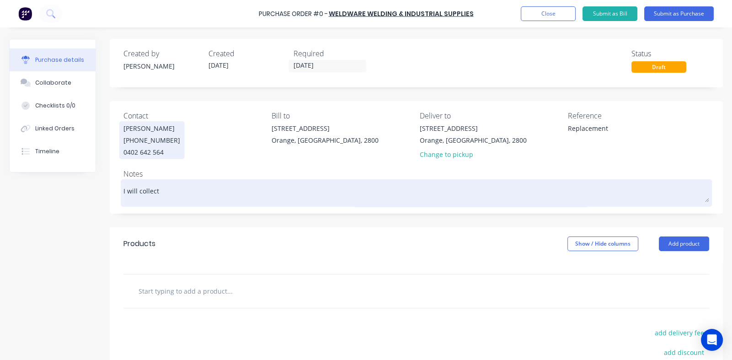
type textarea "I will collect t"
type textarea "x"
type textarea "I will collect th"
type textarea "x"
type textarea "I will collect thi"
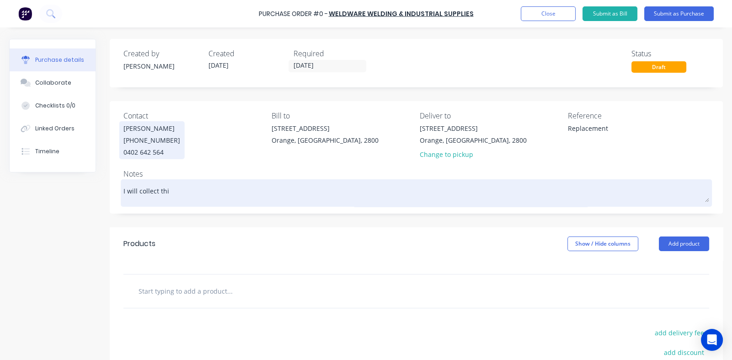
type textarea "x"
type textarea "I will collect this"
type textarea "x"
type textarea "I will collect this"
type textarea "x"
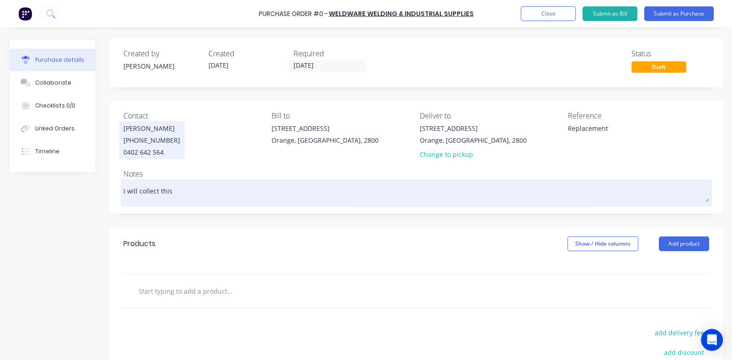
type textarea "I will collect this a"
type textarea "x"
type textarea "I will collect this af"
type textarea "x"
type textarea "I will collect this aft"
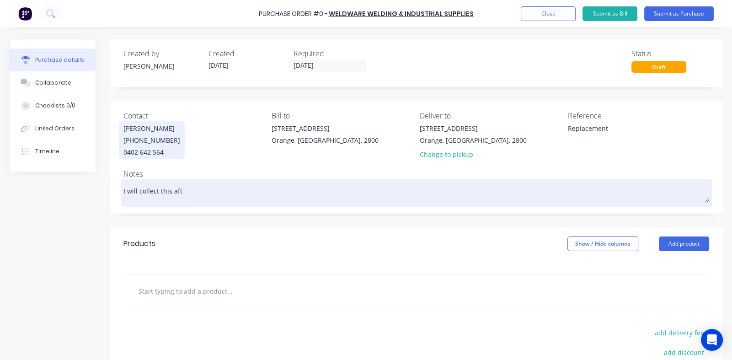
type textarea "x"
type textarea "I will collect this afte"
type textarea "x"
type textarea "I will collect this after"
type textarea "x"
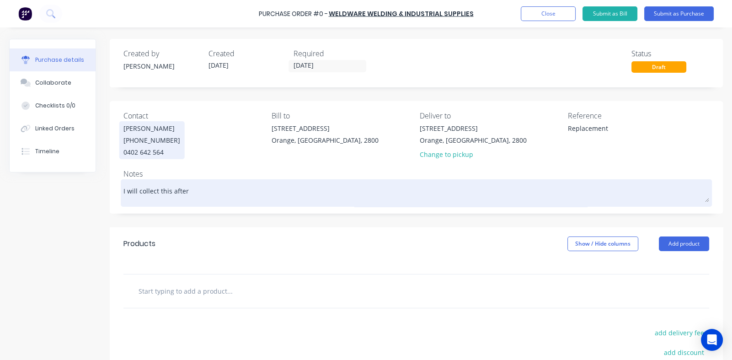
type textarea "I will collect this aftern"
type textarea "x"
type textarea "I will collect this afterno"
type textarea "x"
type textarea "I will collect this afternoo"
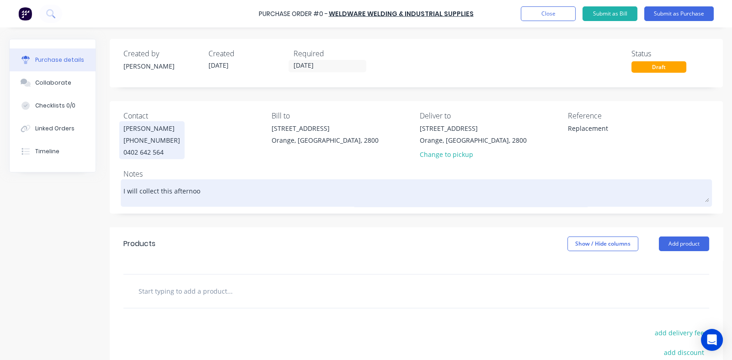
type textarea "x"
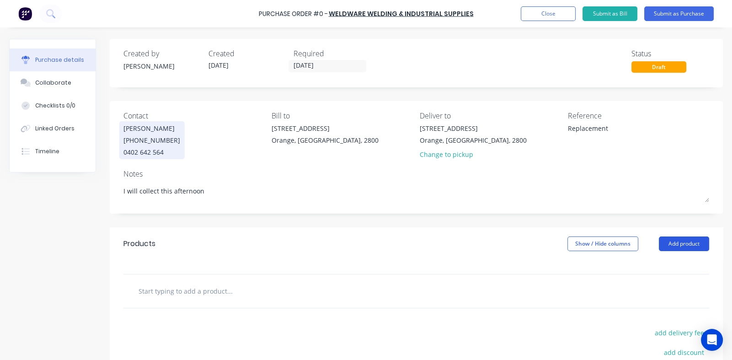
type textarea "I will collect this afternoon"
type textarea "x"
type textarea "I will collect this afternoon"
click at [663, 240] on button "Add product" at bounding box center [683, 243] width 50 height 15
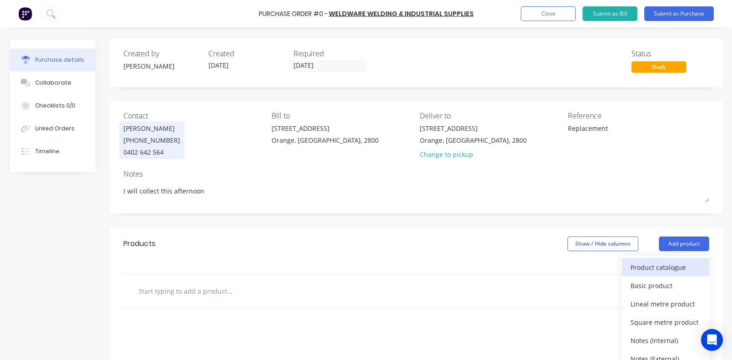
click at [662, 263] on div "Product catalogue" at bounding box center [665, 266] width 70 height 13
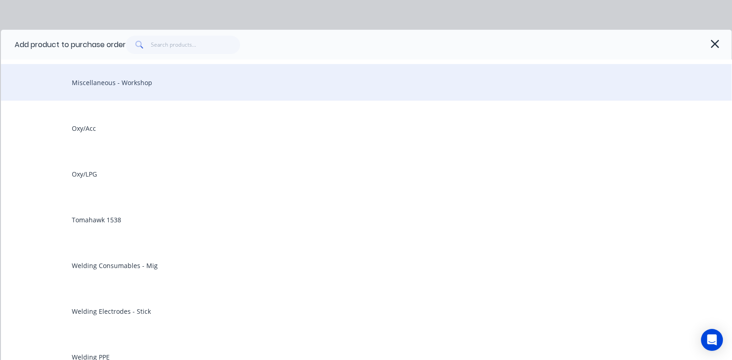
scroll to position [365, 0]
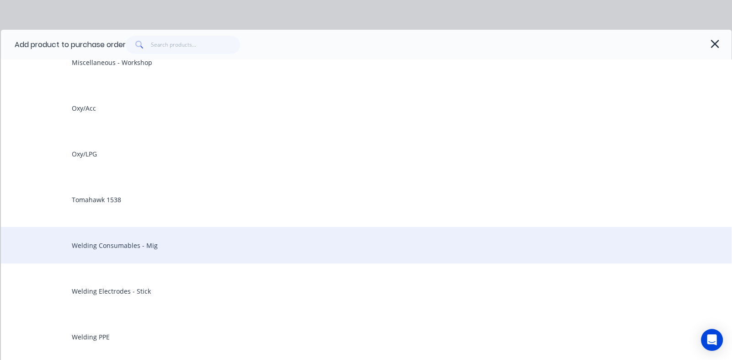
click at [131, 245] on div "Welding Consumables - Mig" at bounding box center [366, 245] width 730 height 37
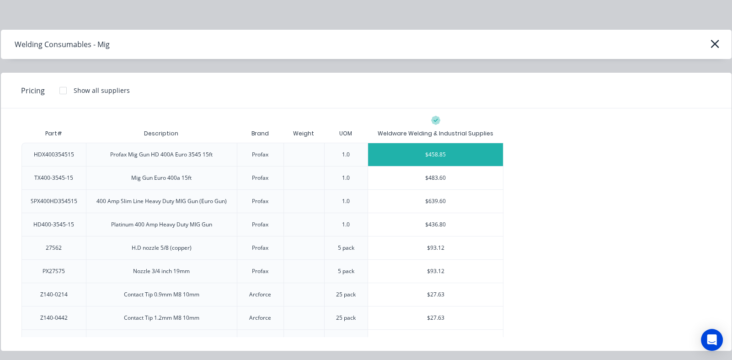
click at [432, 147] on div "$458.85" at bounding box center [435, 154] width 135 height 23
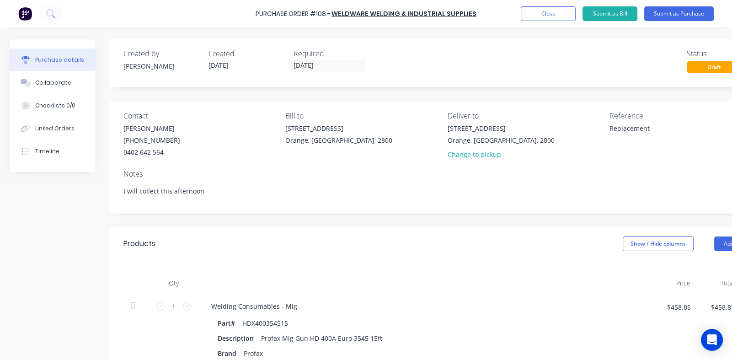
scroll to position [45, 0]
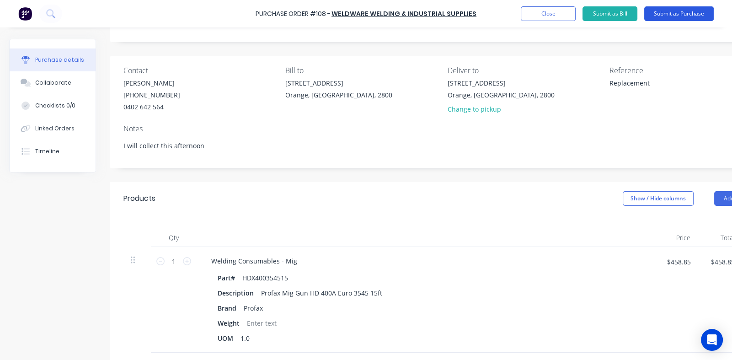
click at [671, 16] on button "Submit as Purchase" at bounding box center [678, 13] width 69 height 15
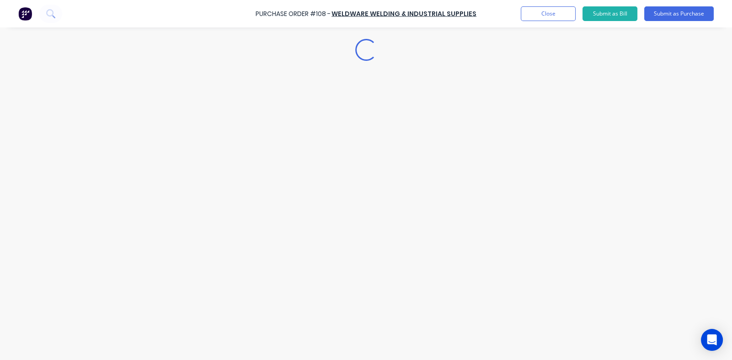
scroll to position [0, 0]
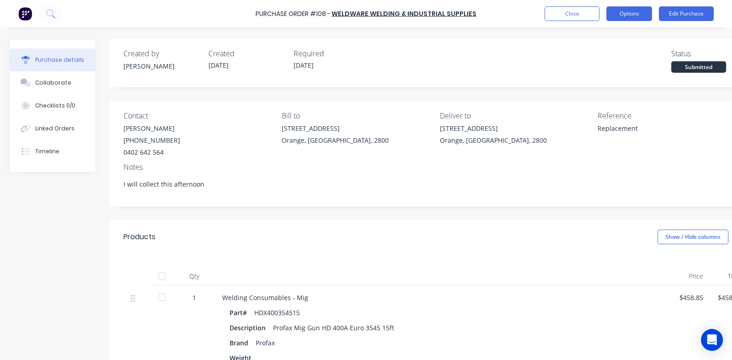
click at [628, 12] on button "Options" at bounding box center [629, 13] width 46 height 15
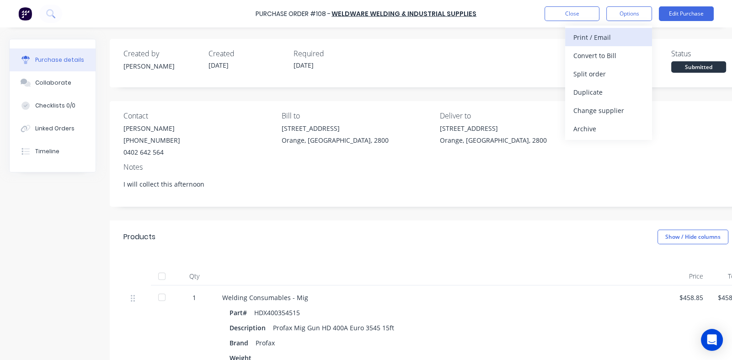
click at [600, 36] on div "Print / Email" at bounding box center [608, 37] width 70 height 13
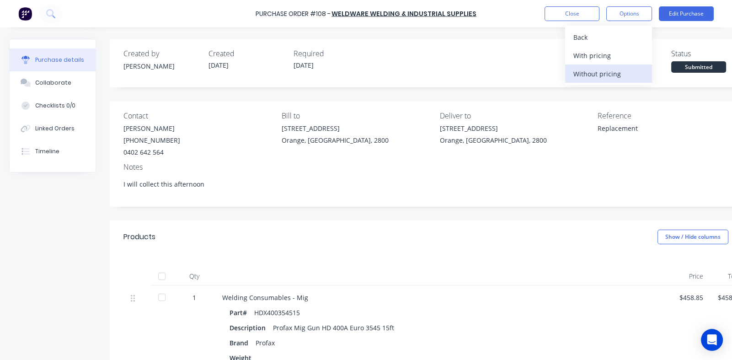
click at [588, 71] on div "Without pricing" at bounding box center [608, 73] width 70 height 13
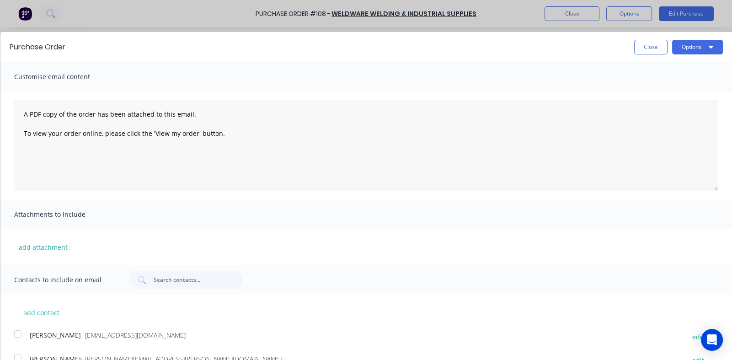
click at [18, 334] on div at bounding box center [18, 333] width 18 height 18
click at [688, 46] on button "Options" at bounding box center [697, 47] width 51 height 15
click at [649, 89] on div "Email" at bounding box center [679, 88] width 70 height 13
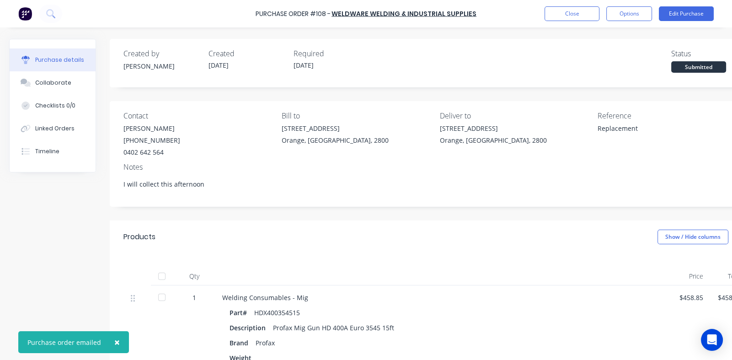
type textarea "x"
